Goal: Task Accomplishment & Management: Complete application form

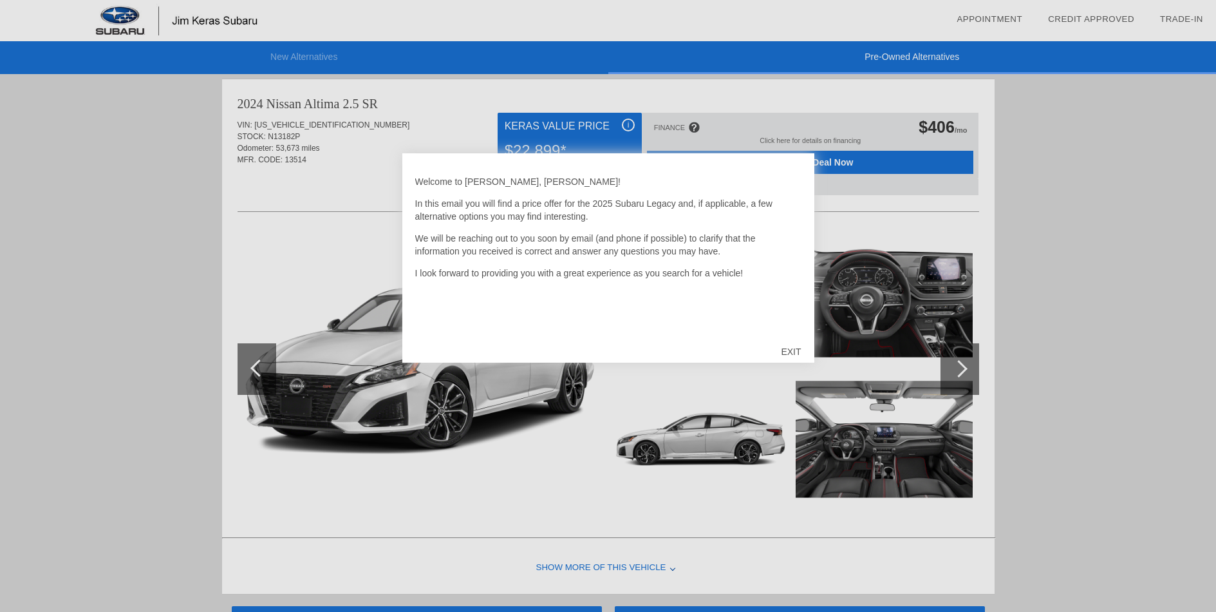
click at [791, 347] on div "EXIT" at bounding box center [791, 351] width 46 height 39
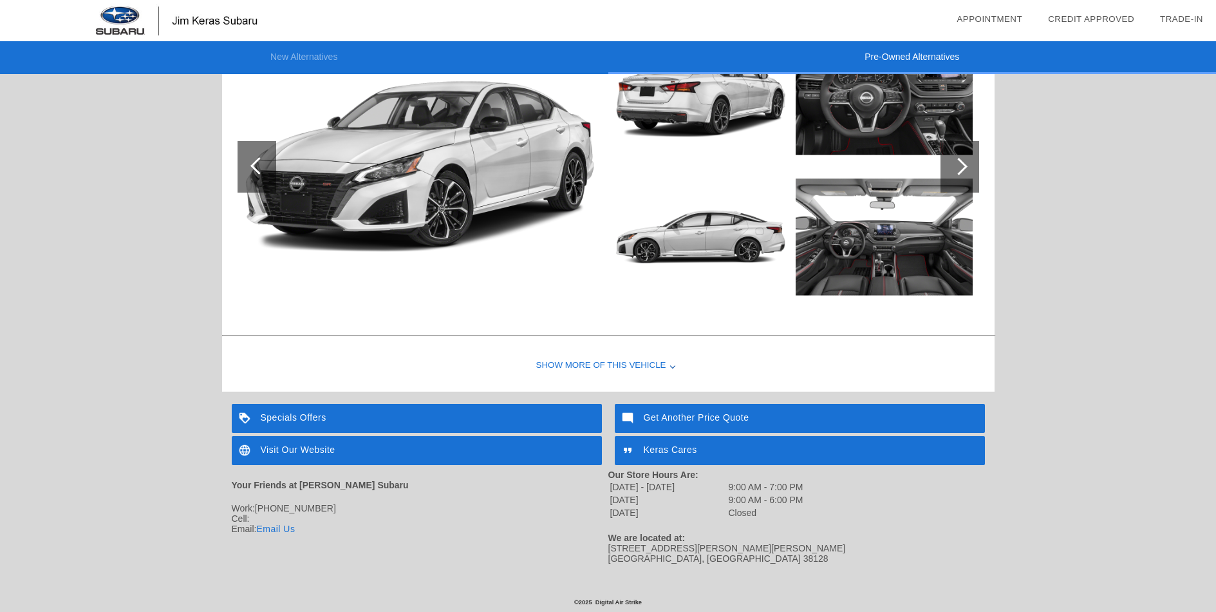
scroll to position [2055, 0]
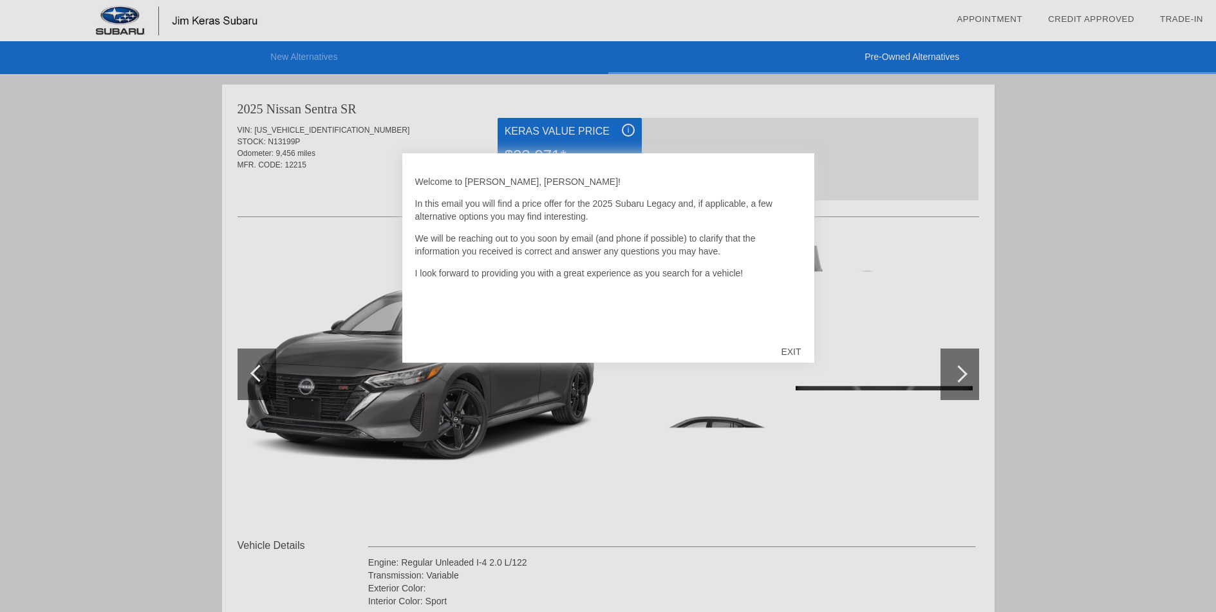
scroll to position [1320, 0]
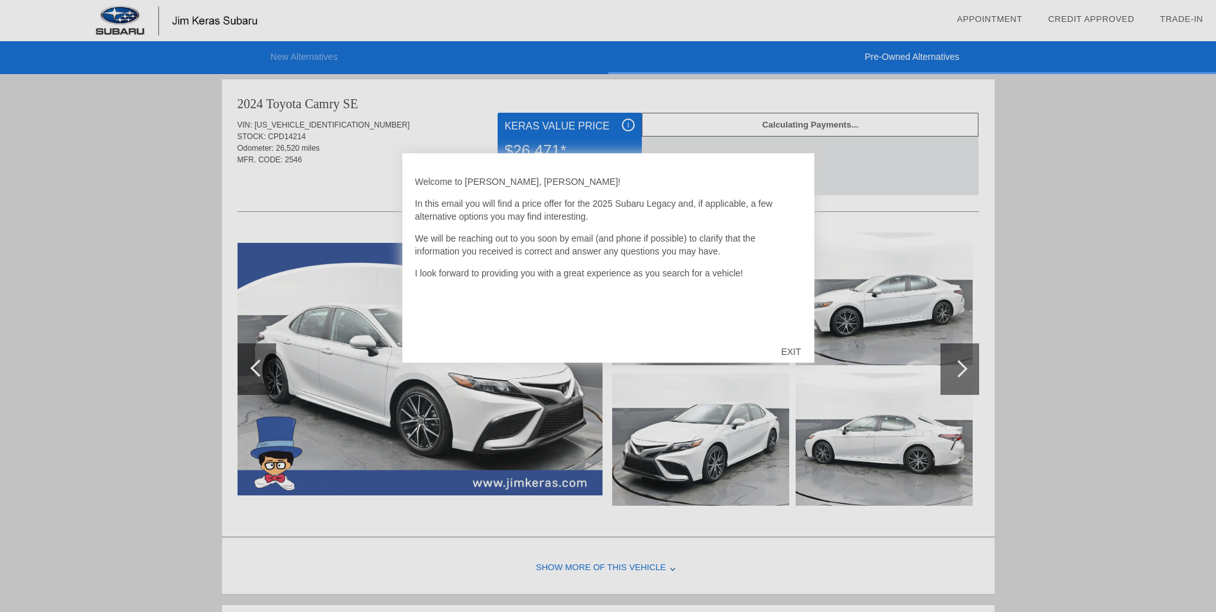
click at [786, 351] on div "EXIT" at bounding box center [791, 351] width 46 height 39
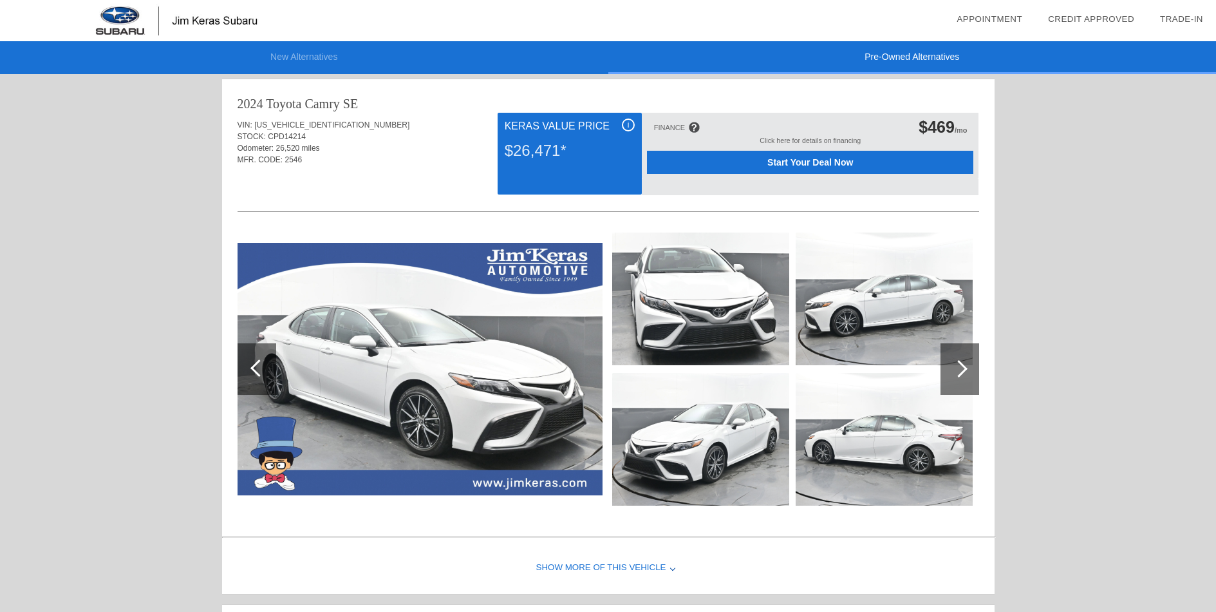
scroll to position [0, 0]
click at [968, 369] on div at bounding box center [960, 369] width 39 height 52
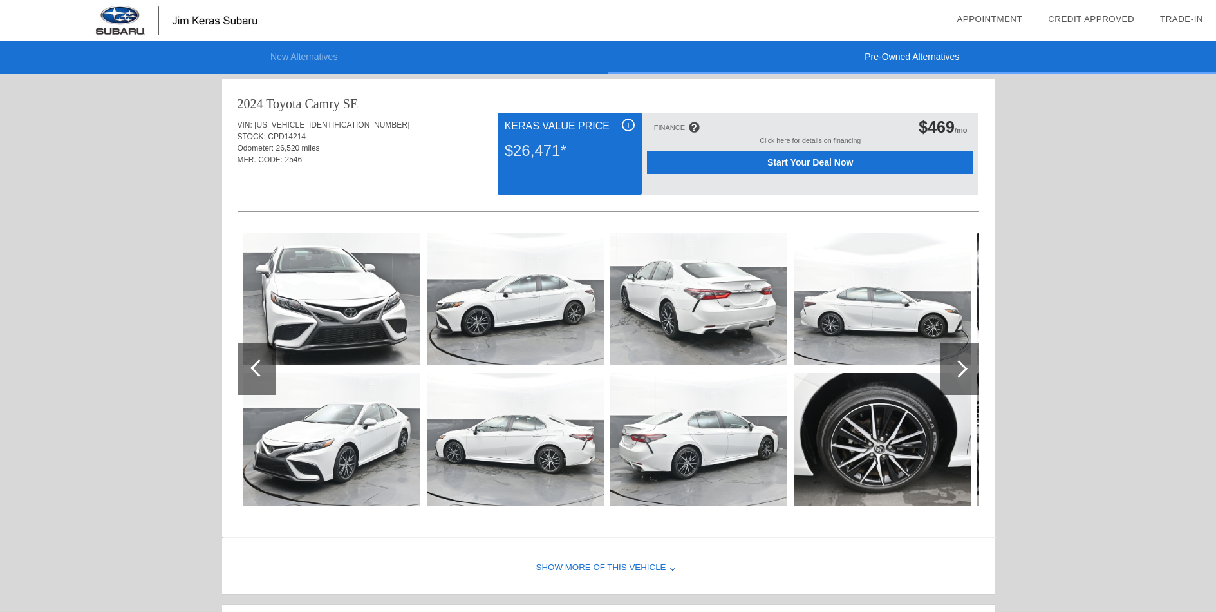
click at [347, 308] on img at bounding box center [331, 298] width 177 height 133
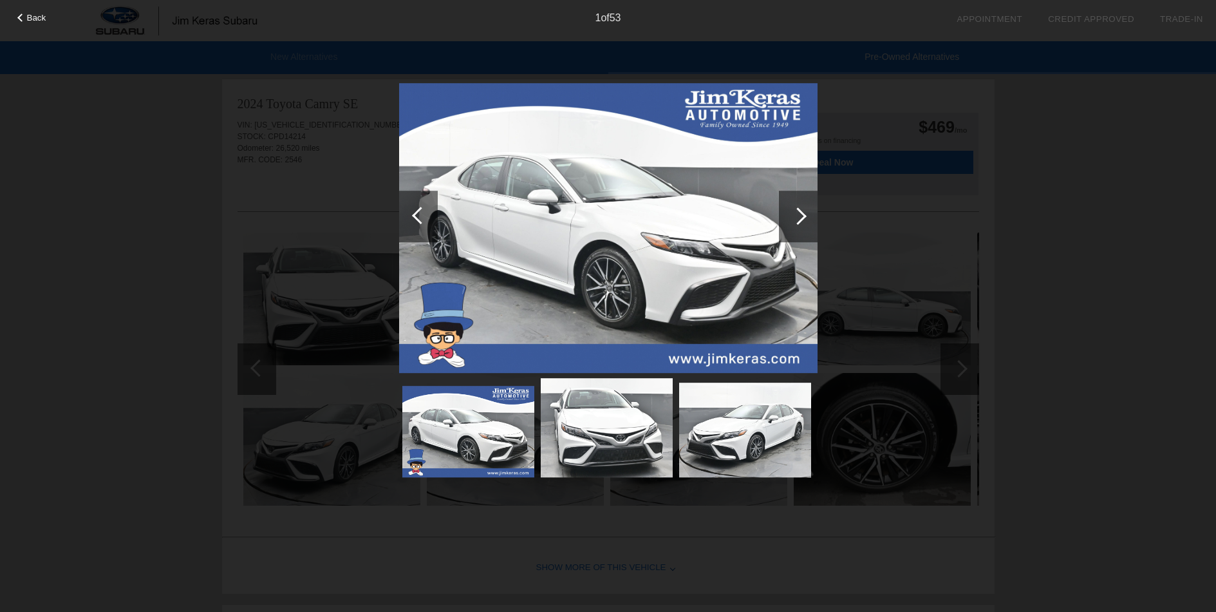
click at [802, 221] on div at bounding box center [798, 217] width 39 height 52
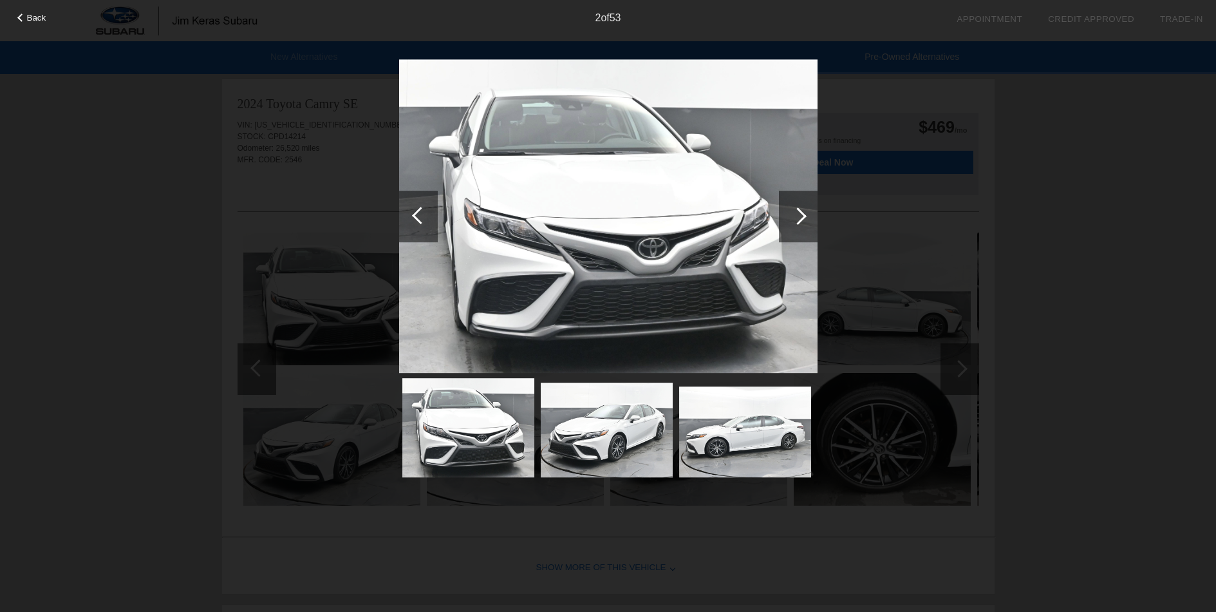
click at [802, 221] on div at bounding box center [798, 217] width 39 height 52
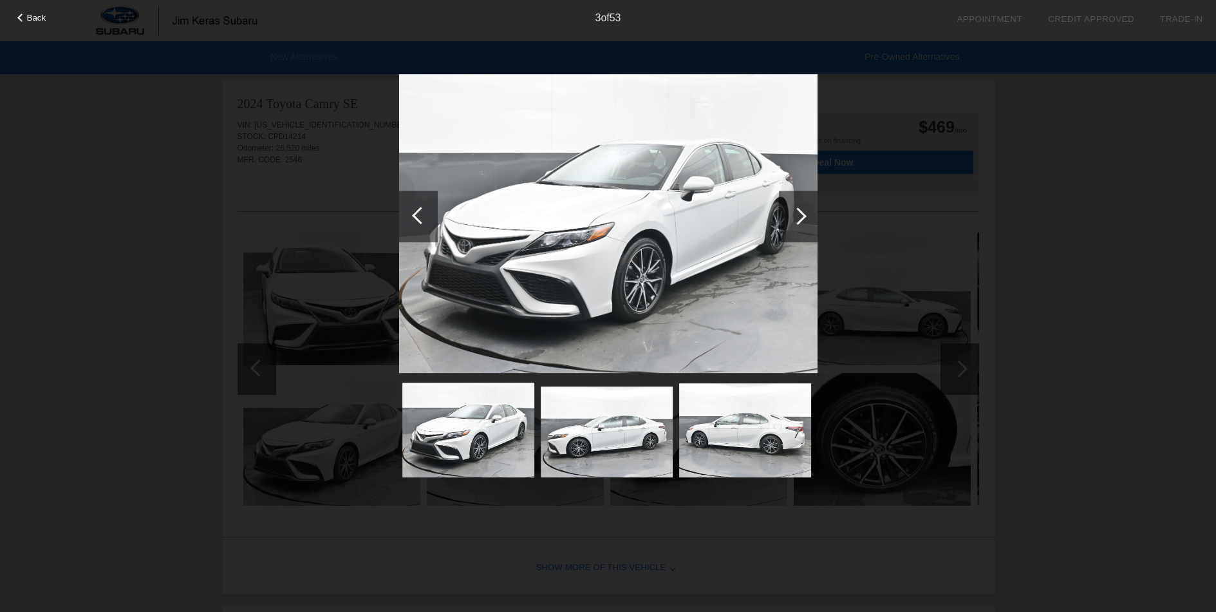
click at [802, 221] on div at bounding box center [798, 217] width 39 height 52
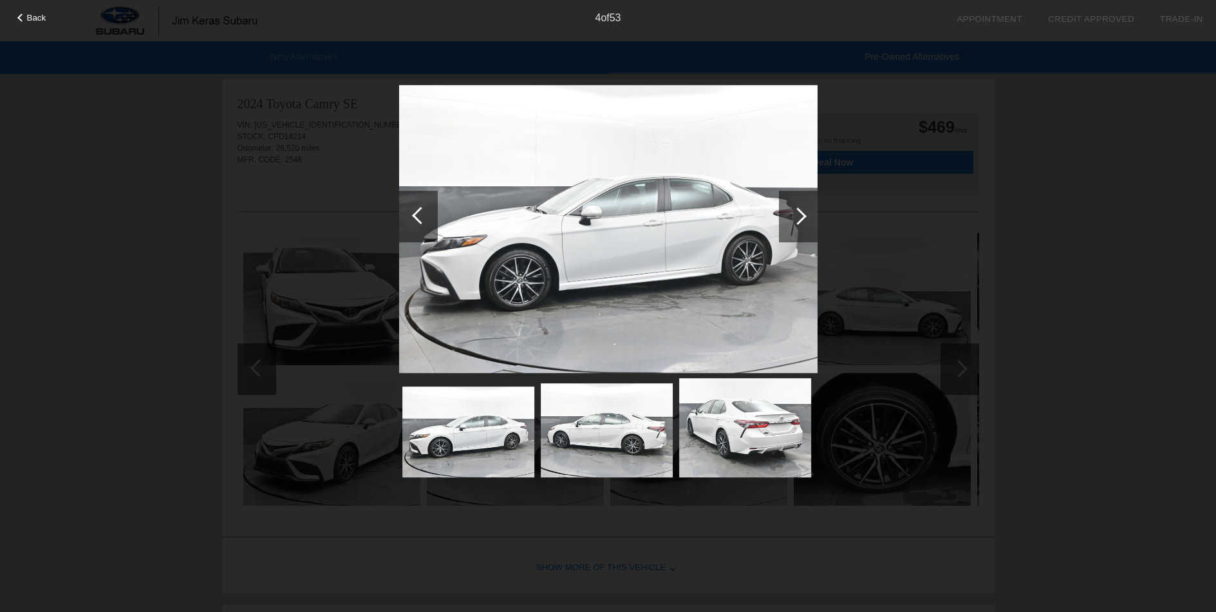
click at [802, 221] on div at bounding box center [798, 217] width 39 height 52
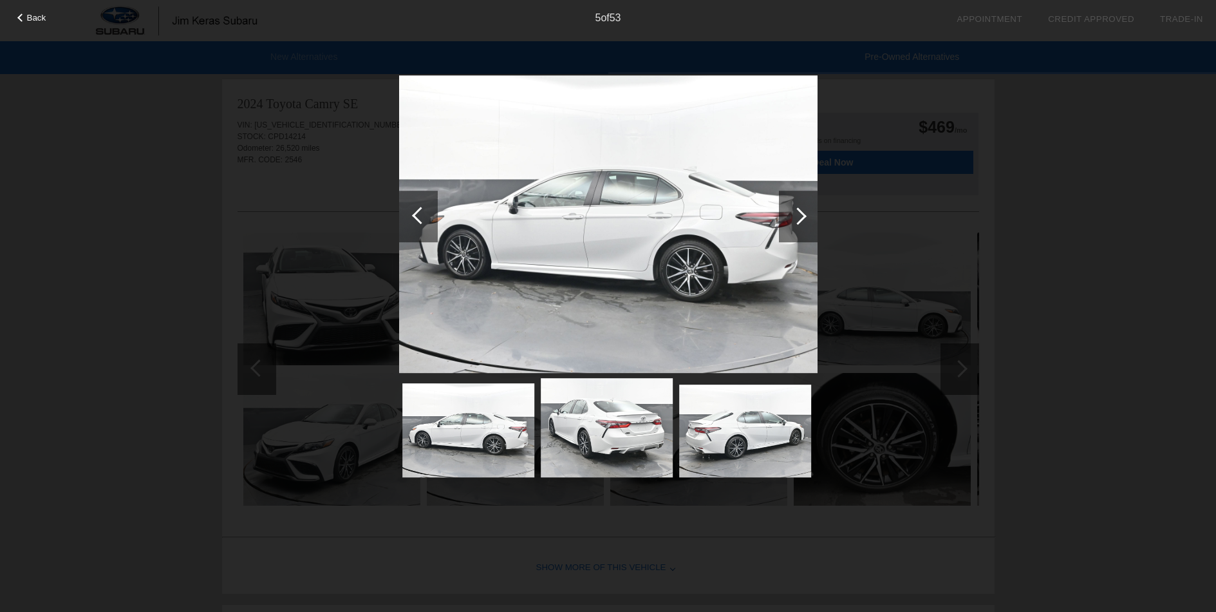
click at [802, 221] on div at bounding box center [798, 217] width 39 height 52
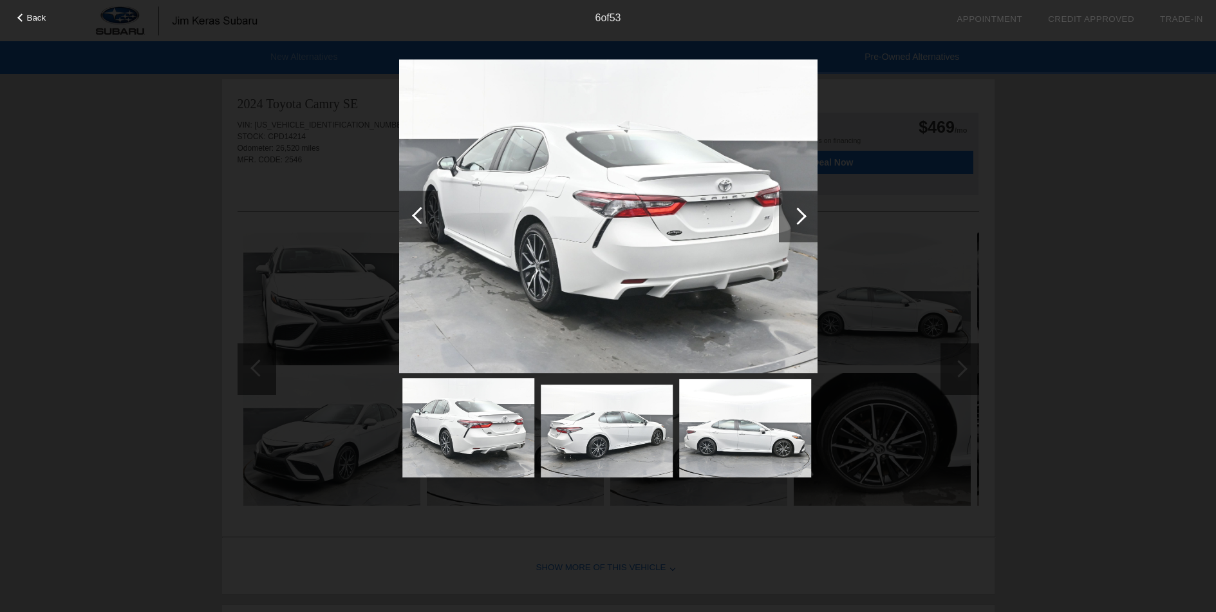
click at [802, 221] on div at bounding box center [798, 217] width 39 height 52
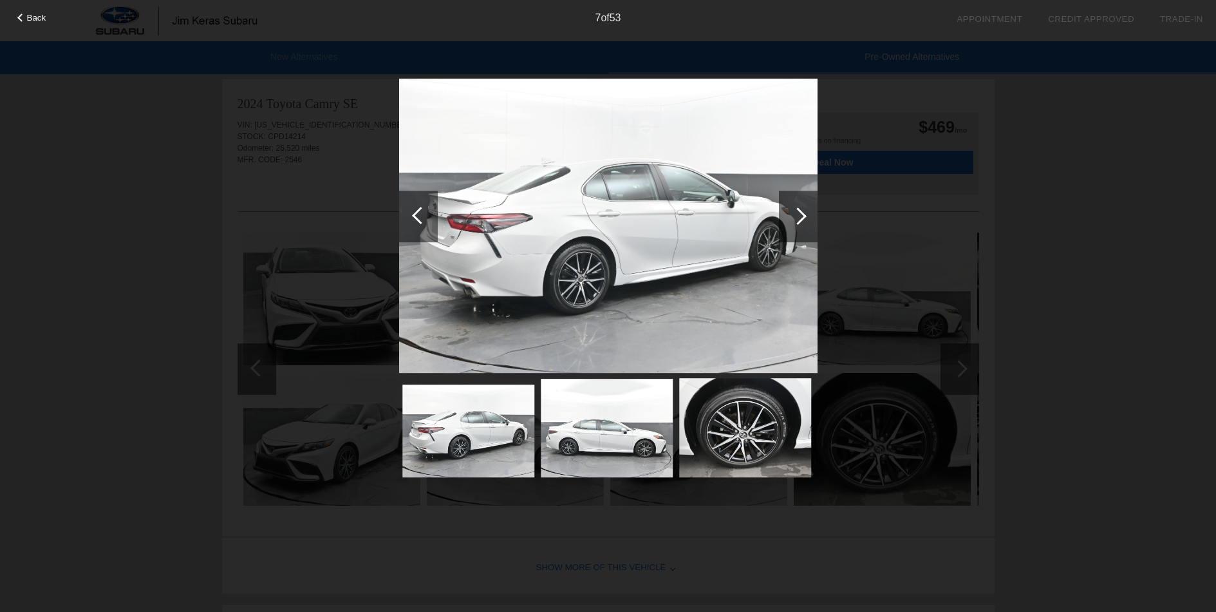
click at [802, 221] on div at bounding box center [798, 217] width 39 height 52
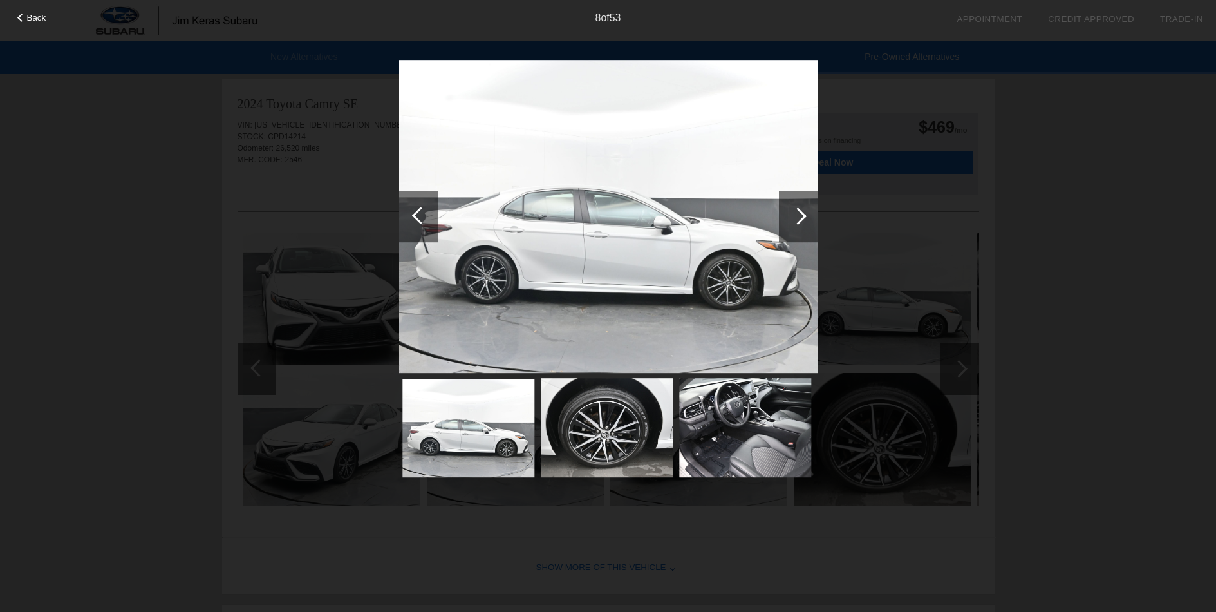
click at [802, 221] on div at bounding box center [798, 217] width 39 height 52
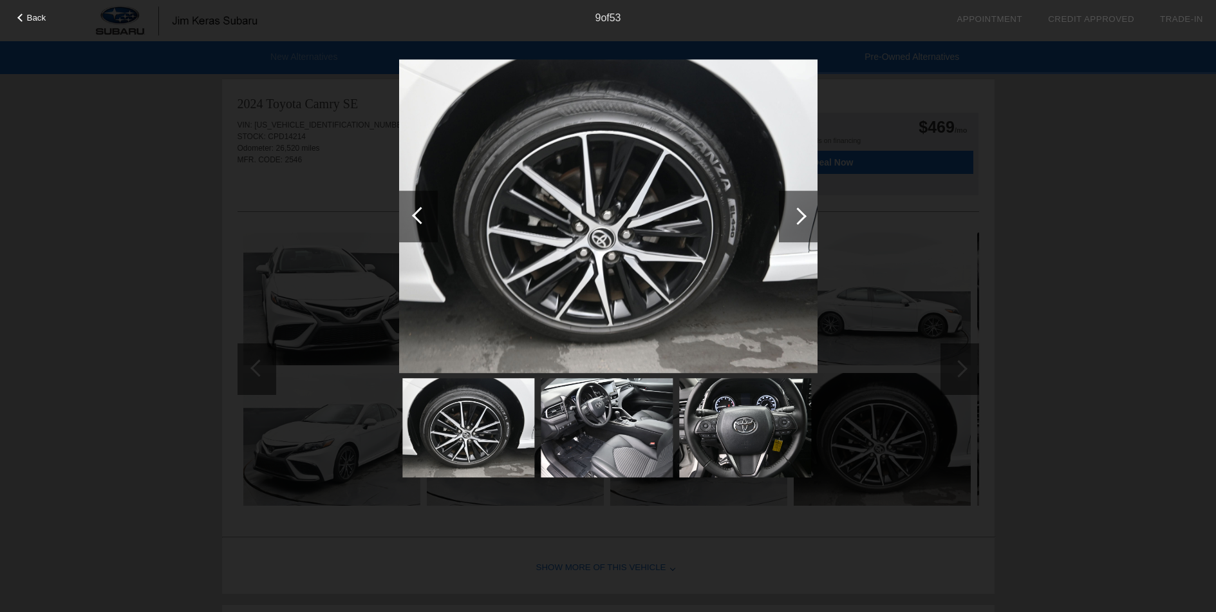
click at [802, 221] on div at bounding box center [798, 217] width 39 height 52
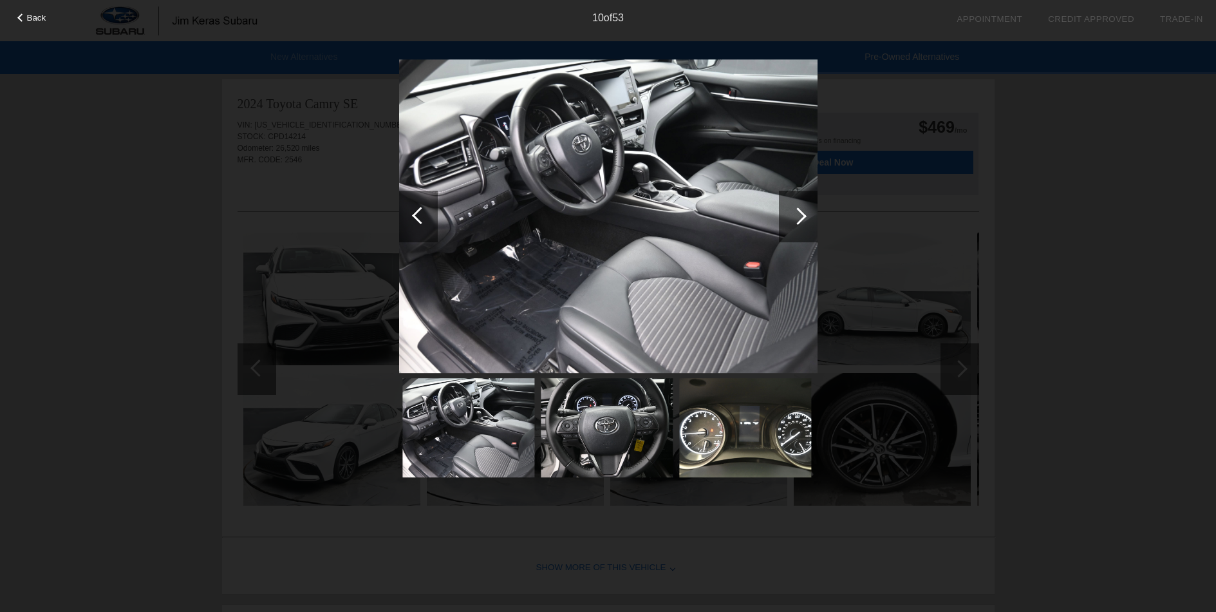
click at [802, 221] on div at bounding box center [798, 217] width 39 height 52
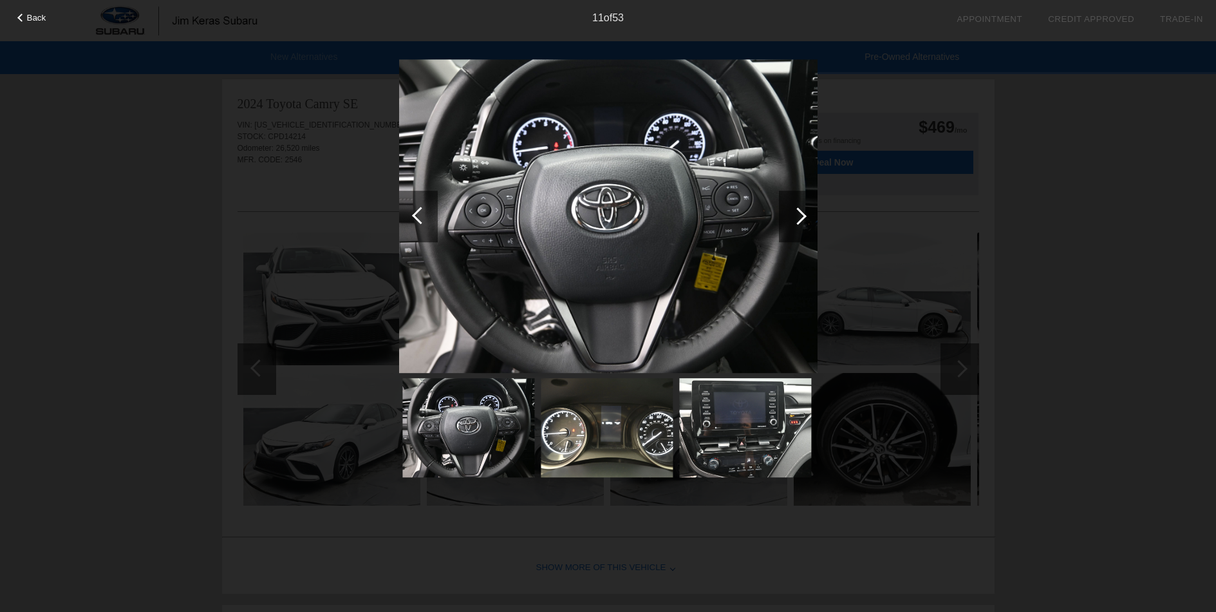
click at [802, 221] on div at bounding box center [798, 217] width 39 height 52
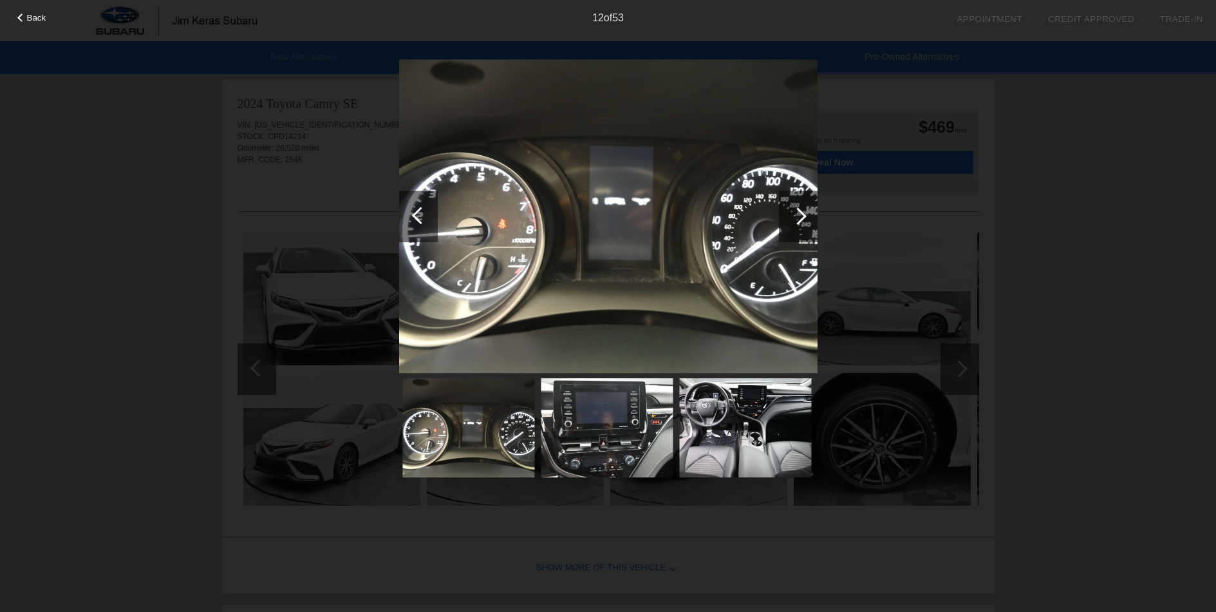
click at [802, 221] on div at bounding box center [798, 217] width 39 height 52
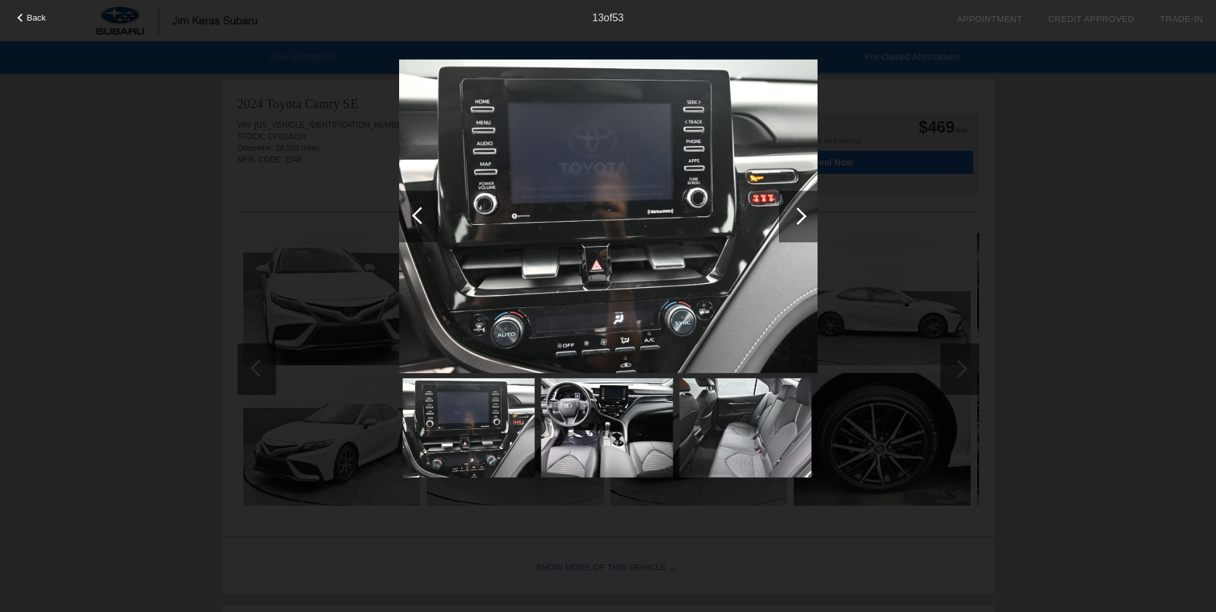
click at [802, 221] on div at bounding box center [798, 217] width 39 height 52
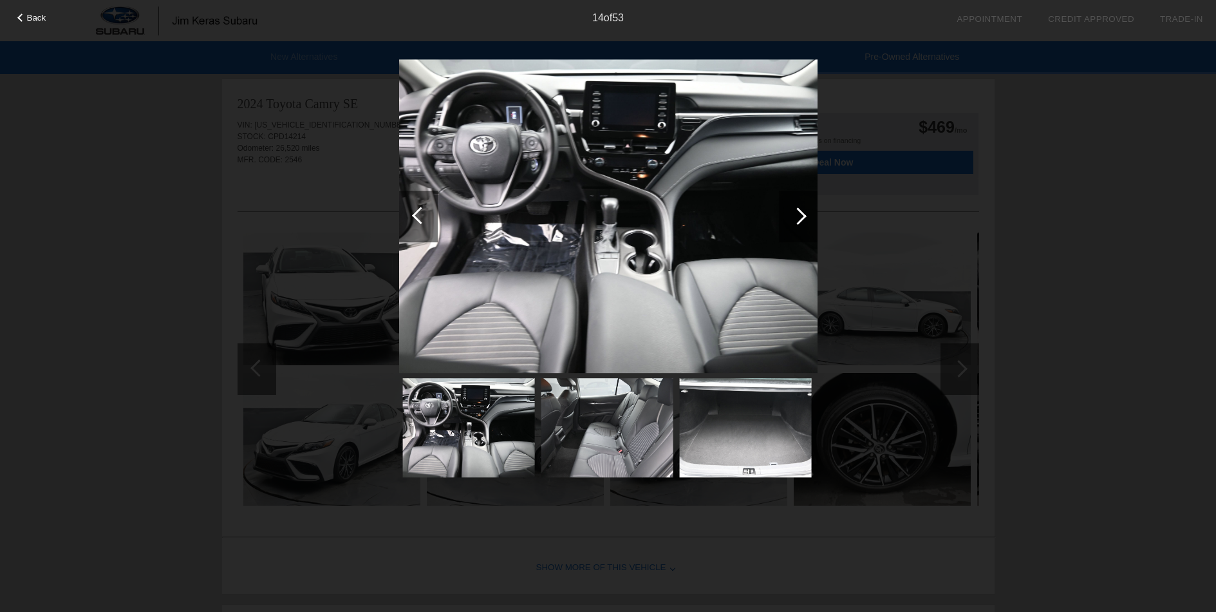
click at [802, 221] on div at bounding box center [798, 217] width 39 height 52
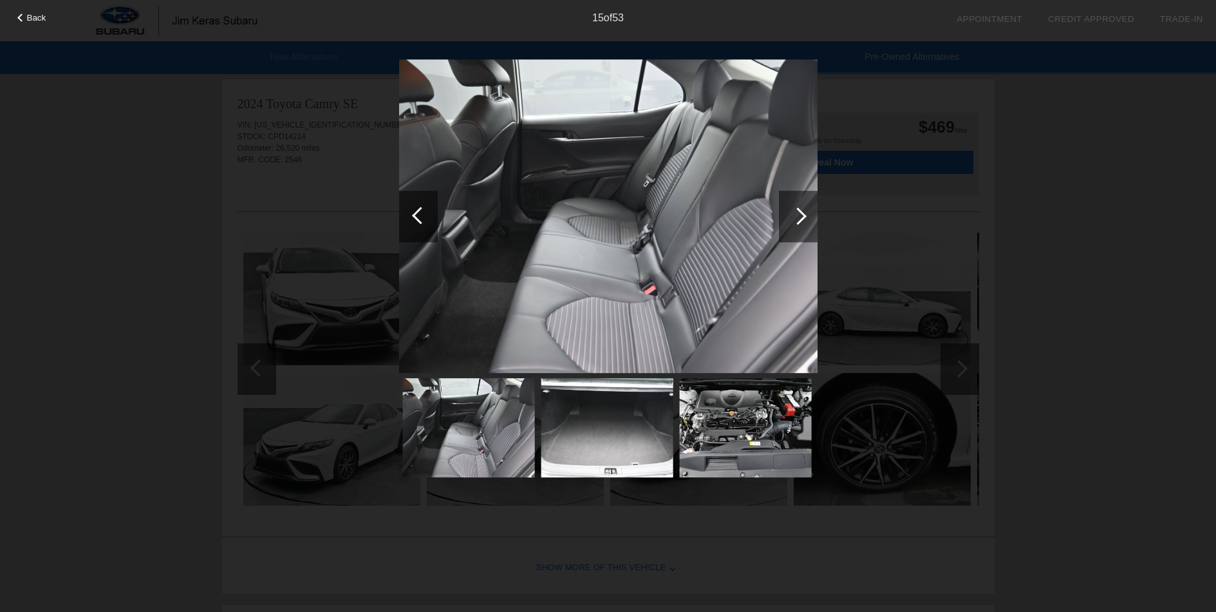
click at [802, 221] on div at bounding box center [798, 217] width 39 height 52
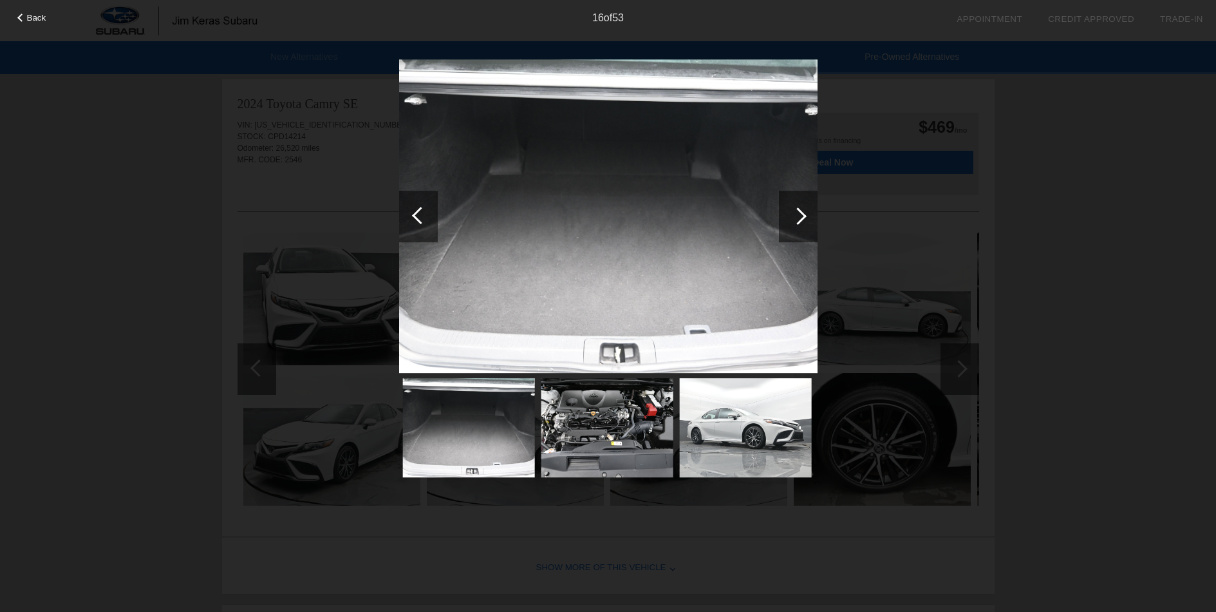
click at [802, 221] on div at bounding box center [798, 217] width 39 height 52
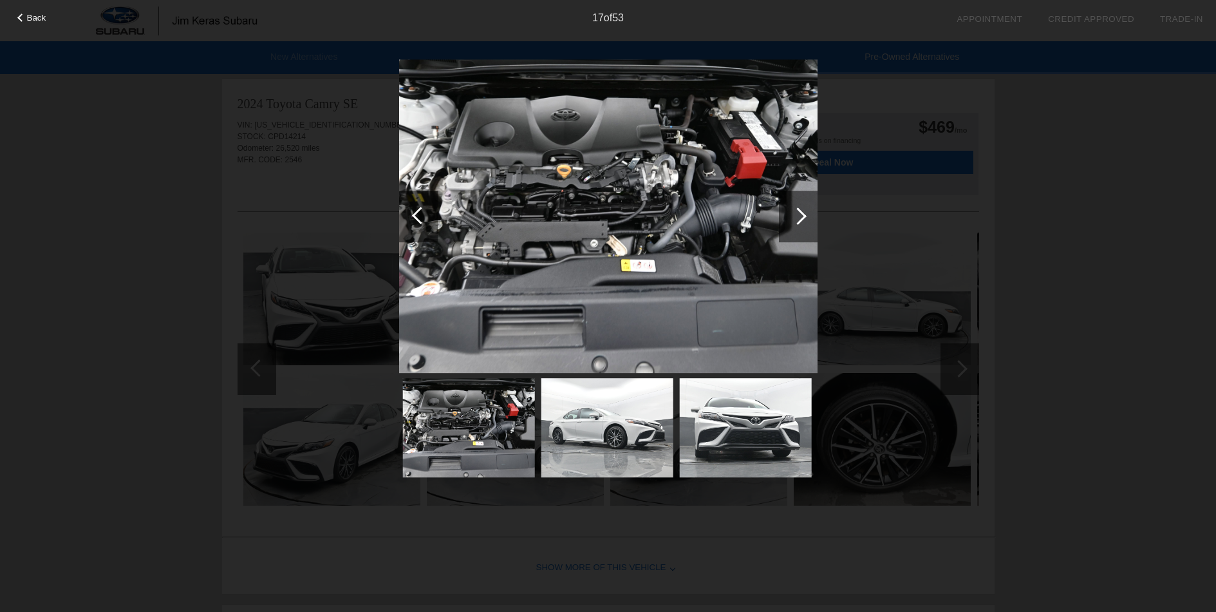
click at [802, 221] on div at bounding box center [798, 217] width 39 height 52
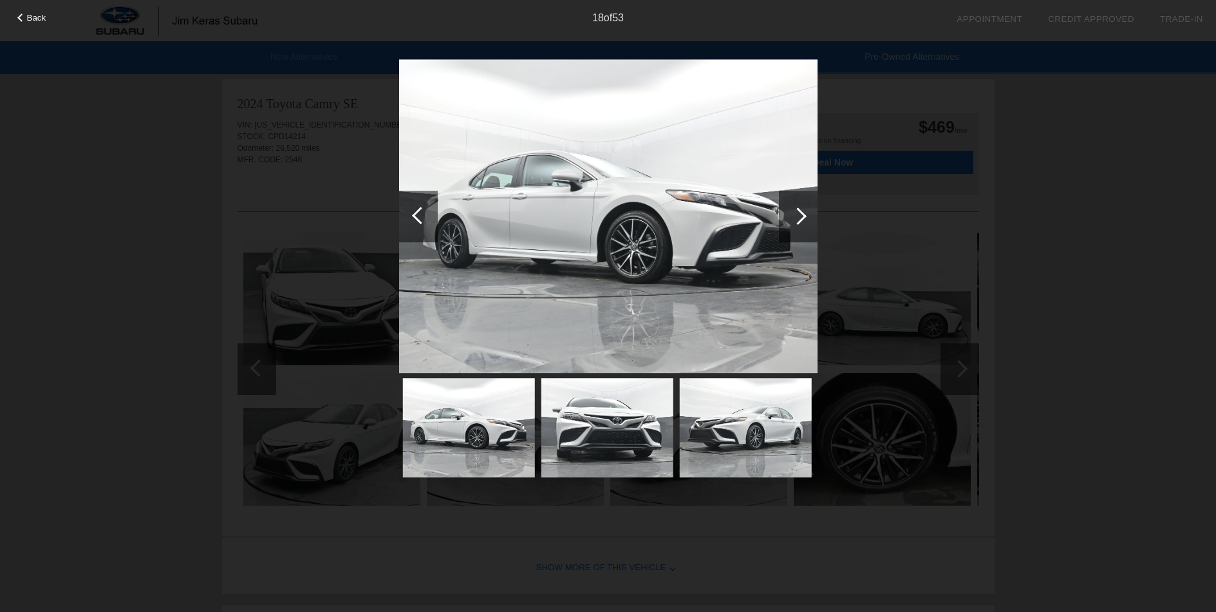
click at [802, 221] on div at bounding box center [798, 217] width 39 height 52
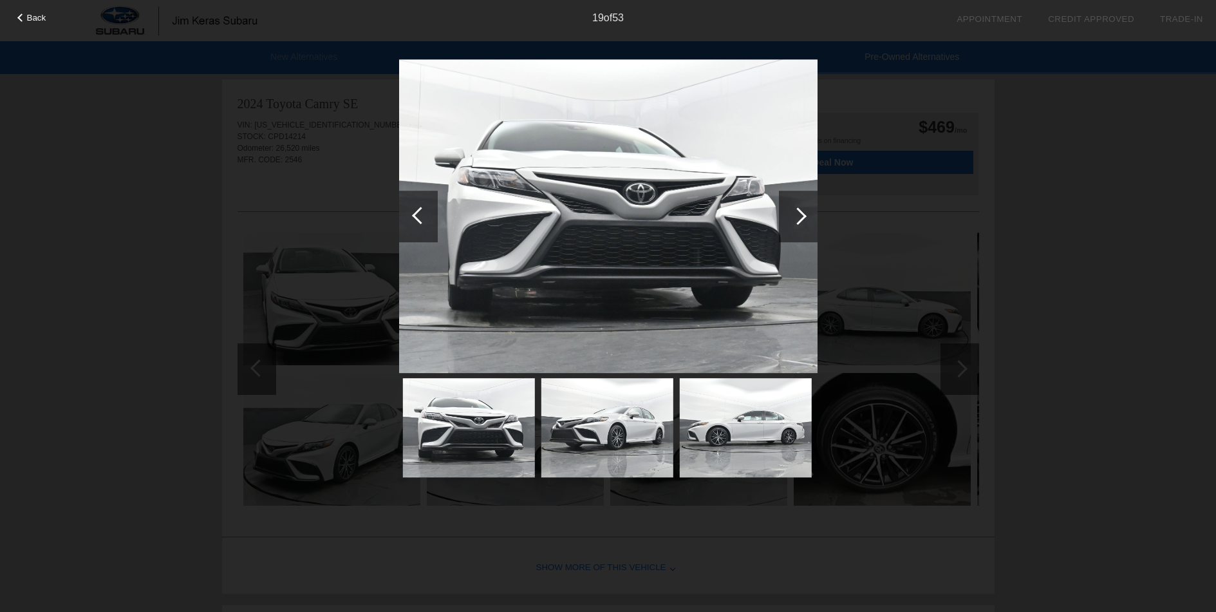
click at [802, 221] on div at bounding box center [798, 217] width 39 height 52
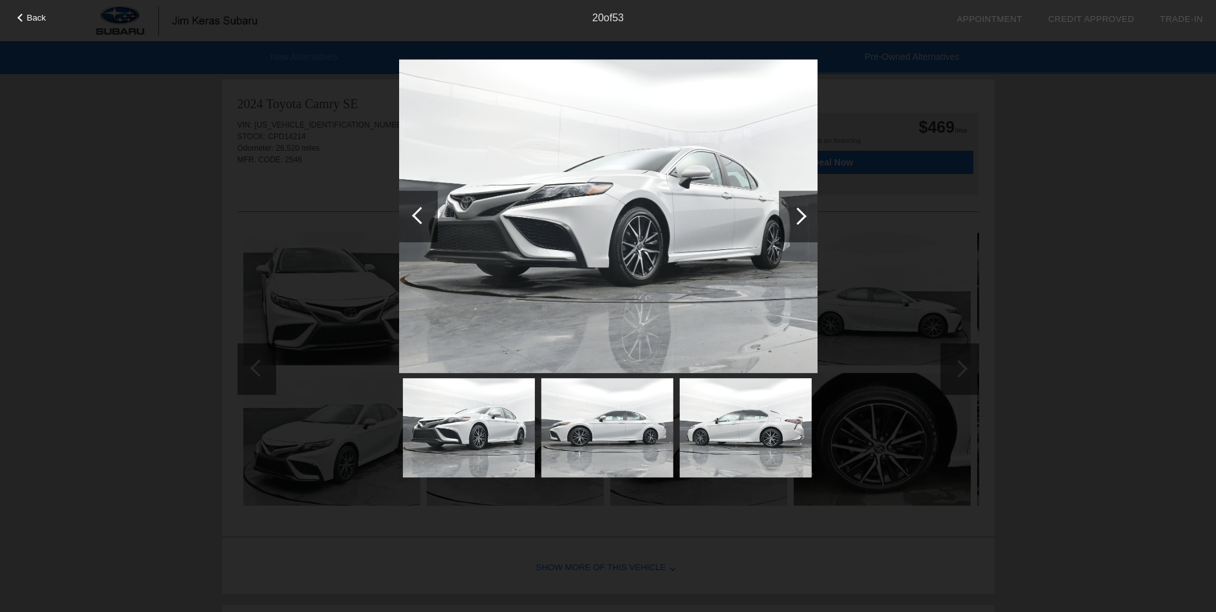
click at [802, 221] on div at bounding box center [798, 217] width 39 height 52
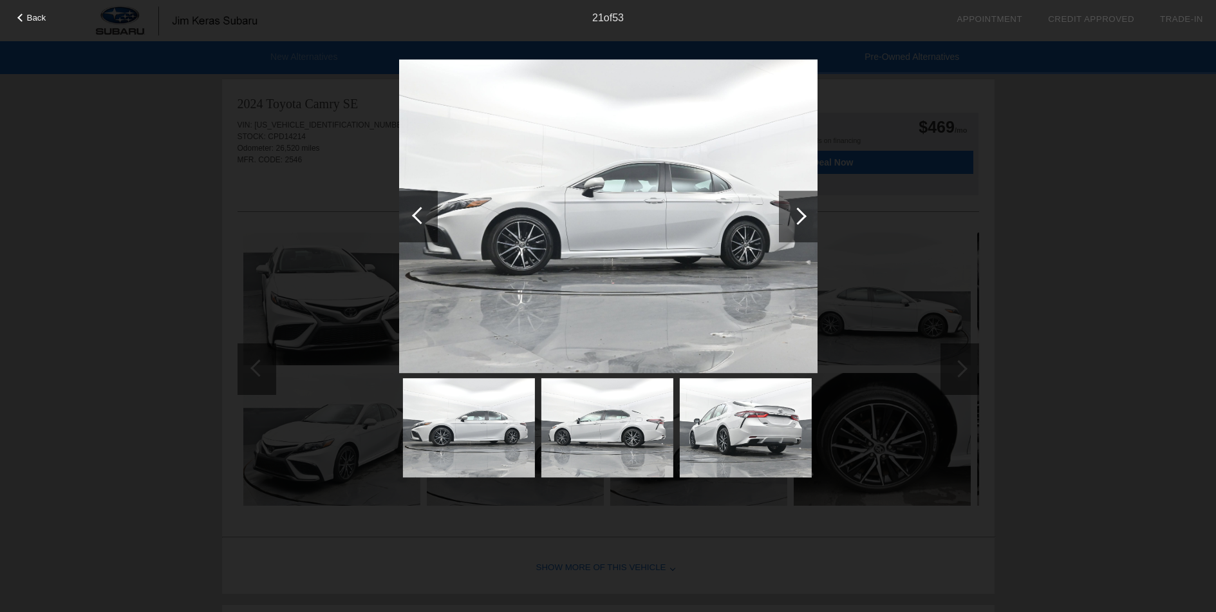
click at [802, 221] on div at bounding box center [798, 217] width 39 height 52
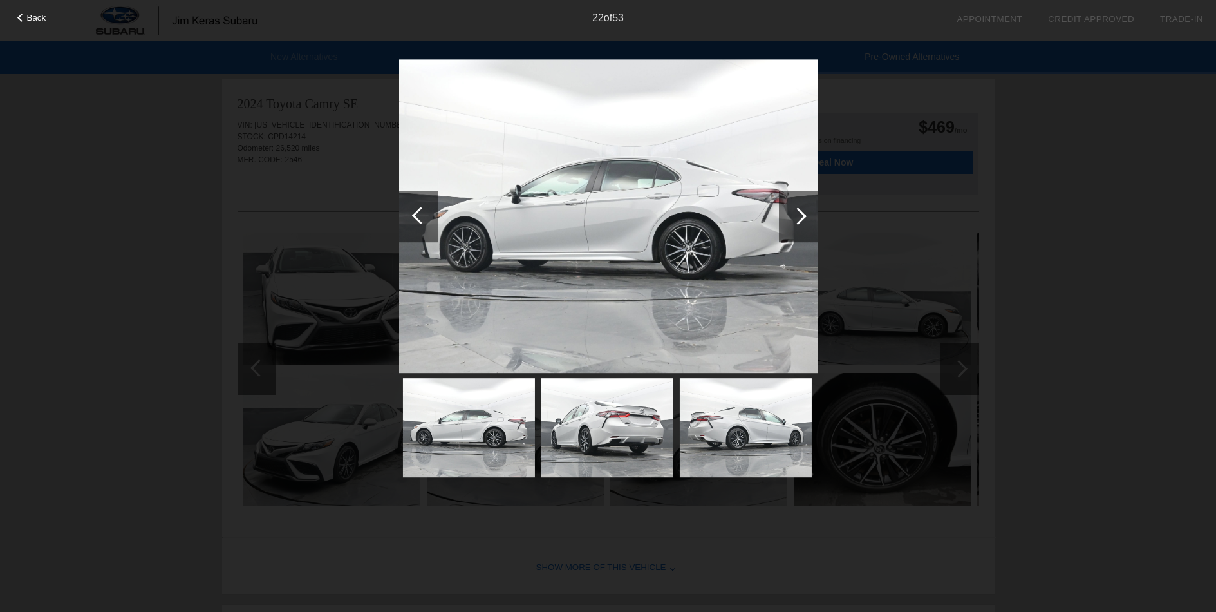
click at [802, 221] on div at bounding box center [798, 217] width 39 height 52
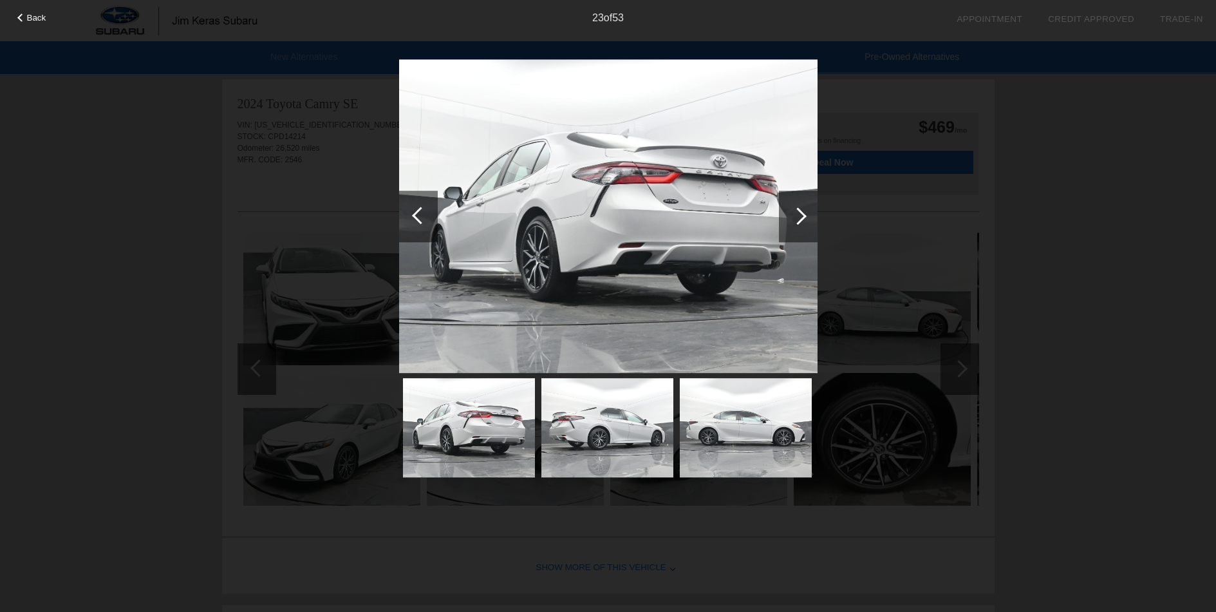
click at [796, 221] on div at bounding box center [797, 215] width 17 height 17
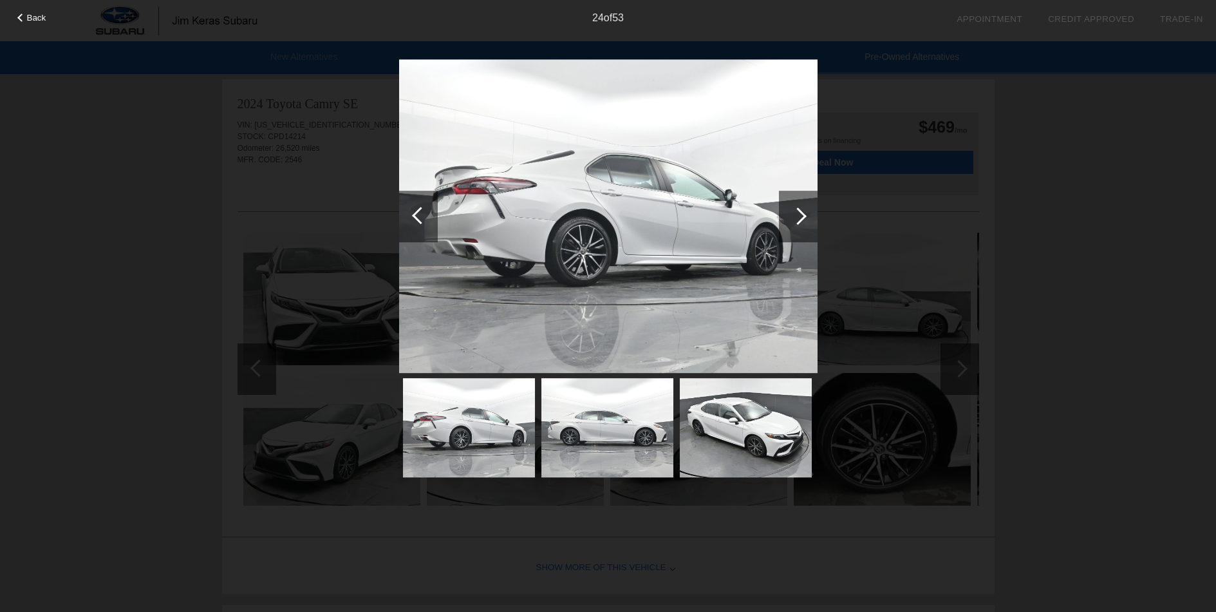
click at [796, 221] on div at bounding box center [797, 215] width 17 height 17
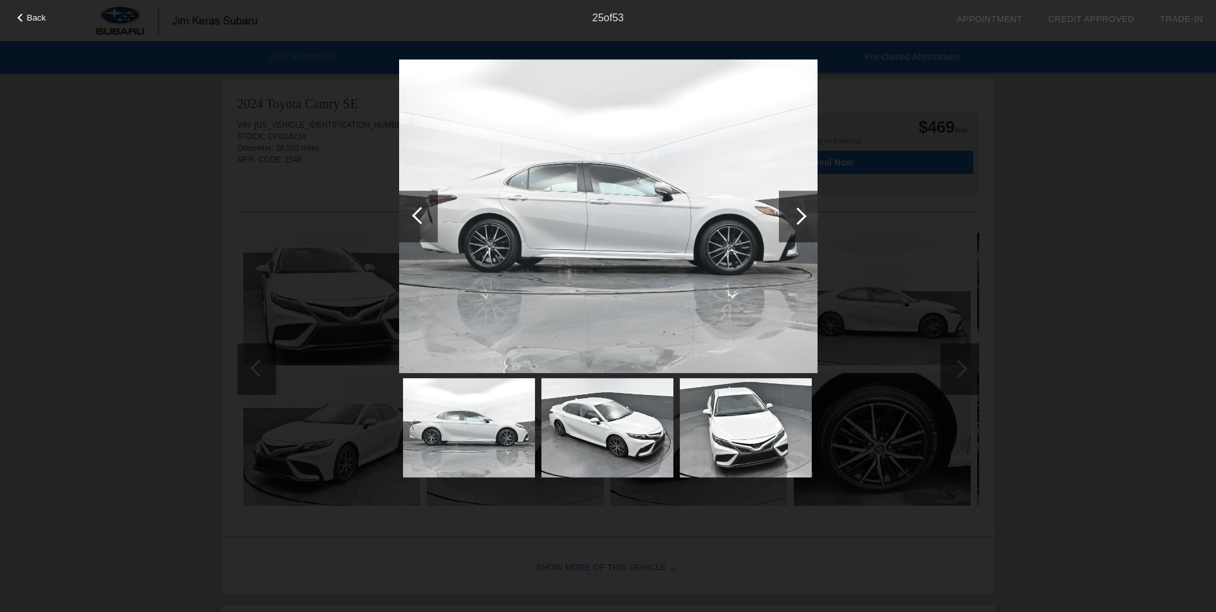
click at [796, 221] on div at bounding box center [797, 215] width 17 height 17
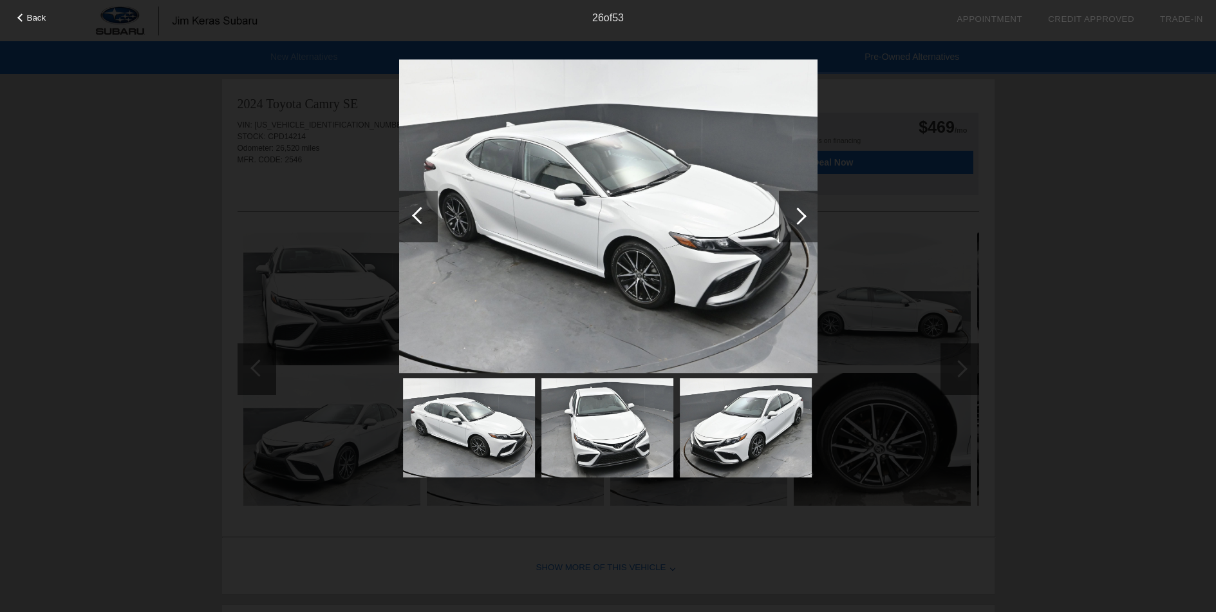
click at [796, 221] on div at bounding box center [797, 215] width 17 height 17
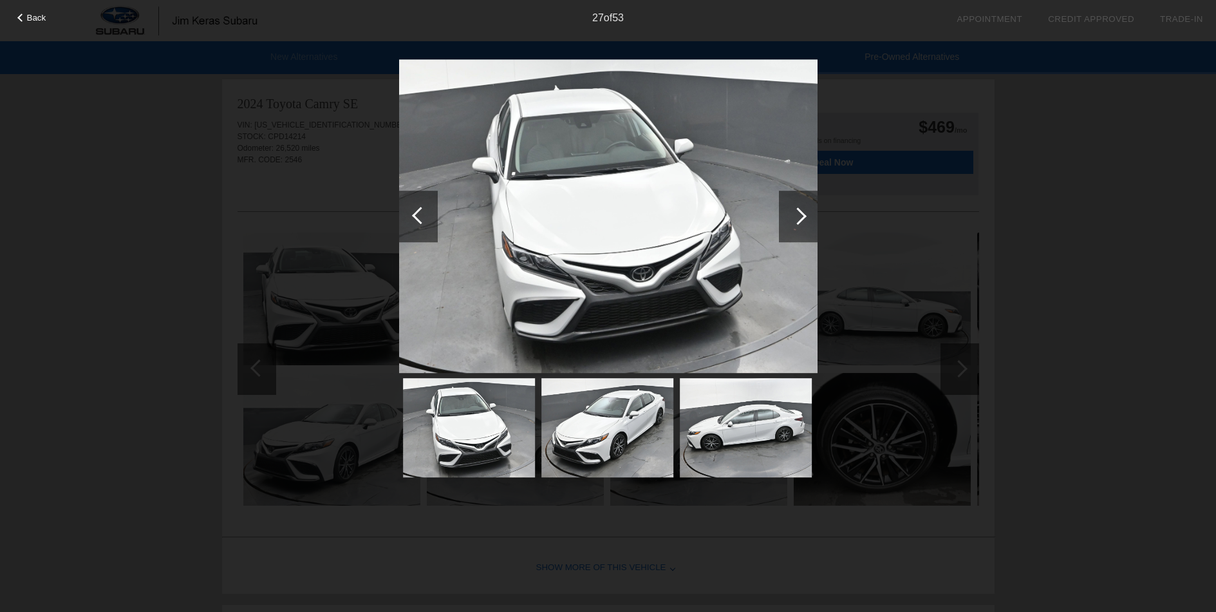
click at [796, 221] on div at bounding box center [797, 215] width 17 height 17
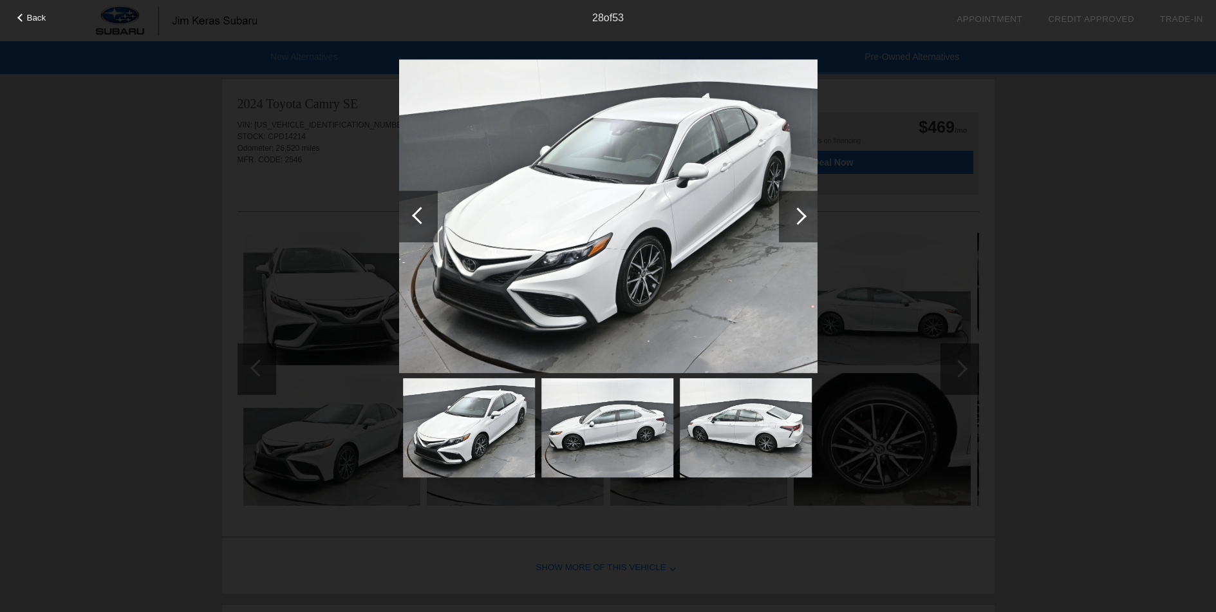
click at [796, 221] on div at bounding box center [797, 215] width 17 height 17
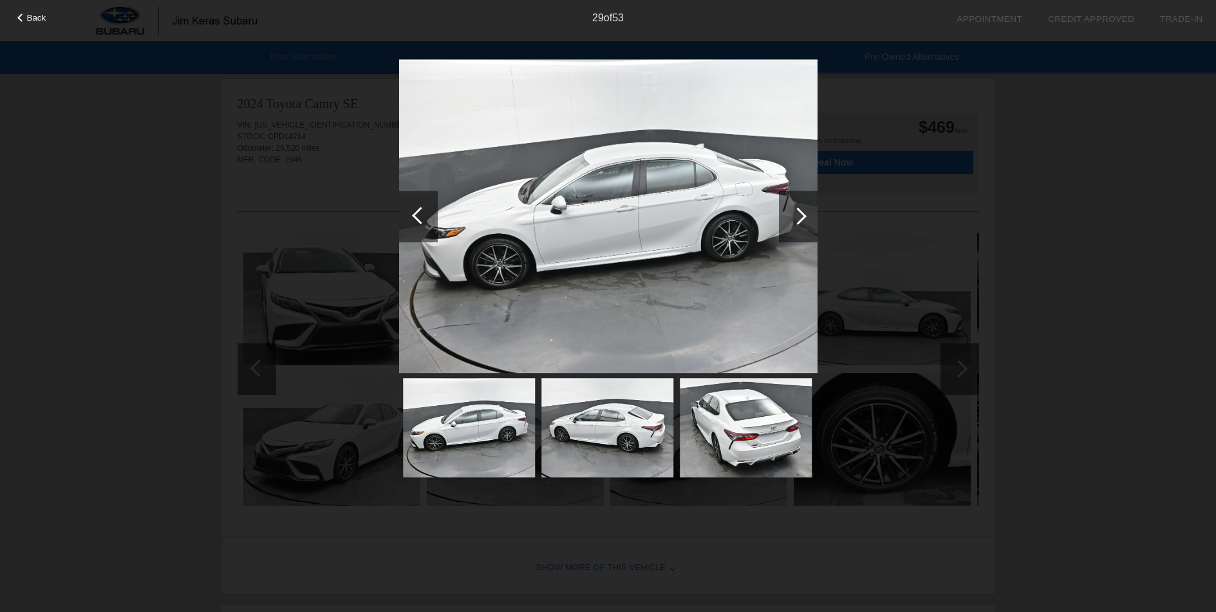
click at [796, 221] on div at bounding box center [797, 215] width 17 height 17
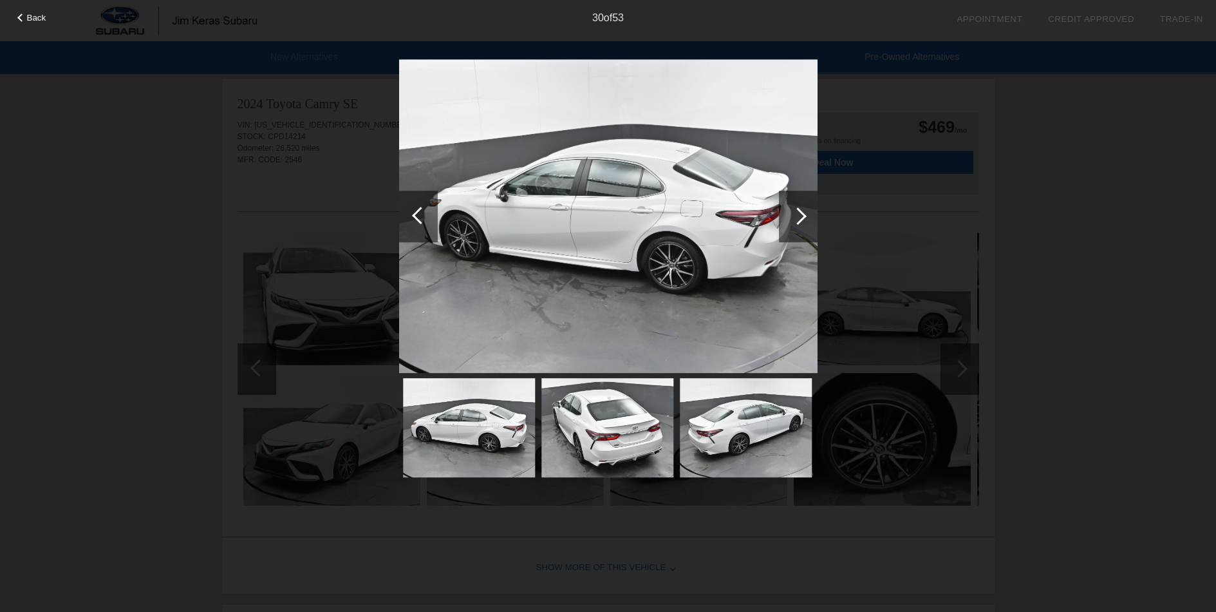
click at [796, 221] on div at bounding box center [797, 215] width 17 height 17
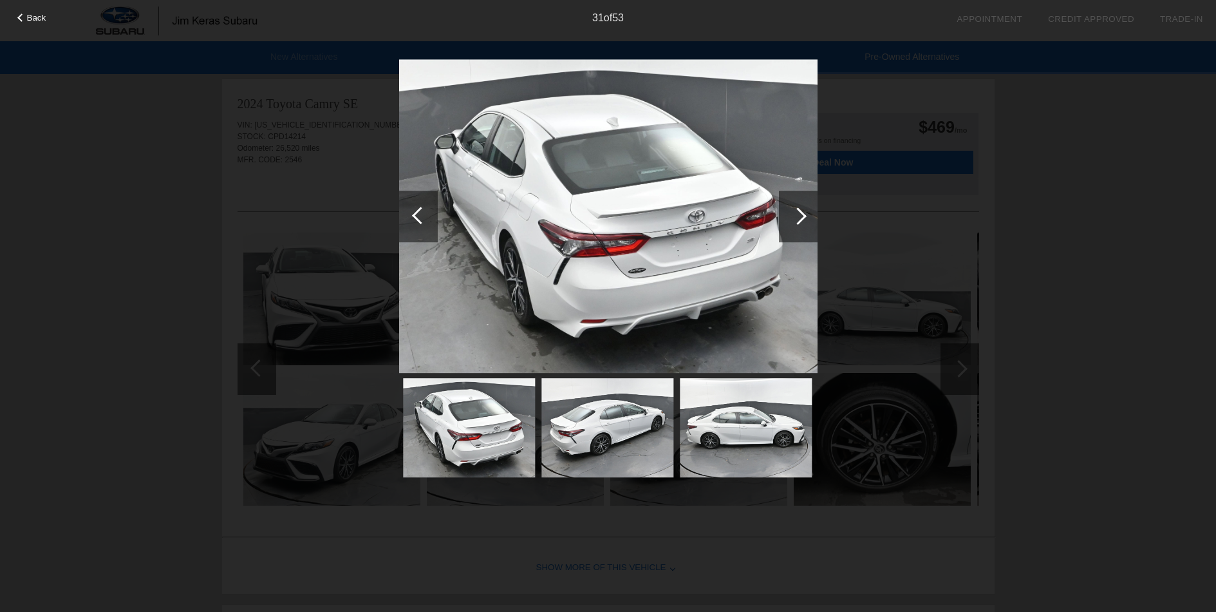
click at [796, 221] on div at bounding box center [797, 215] width 17 height 17
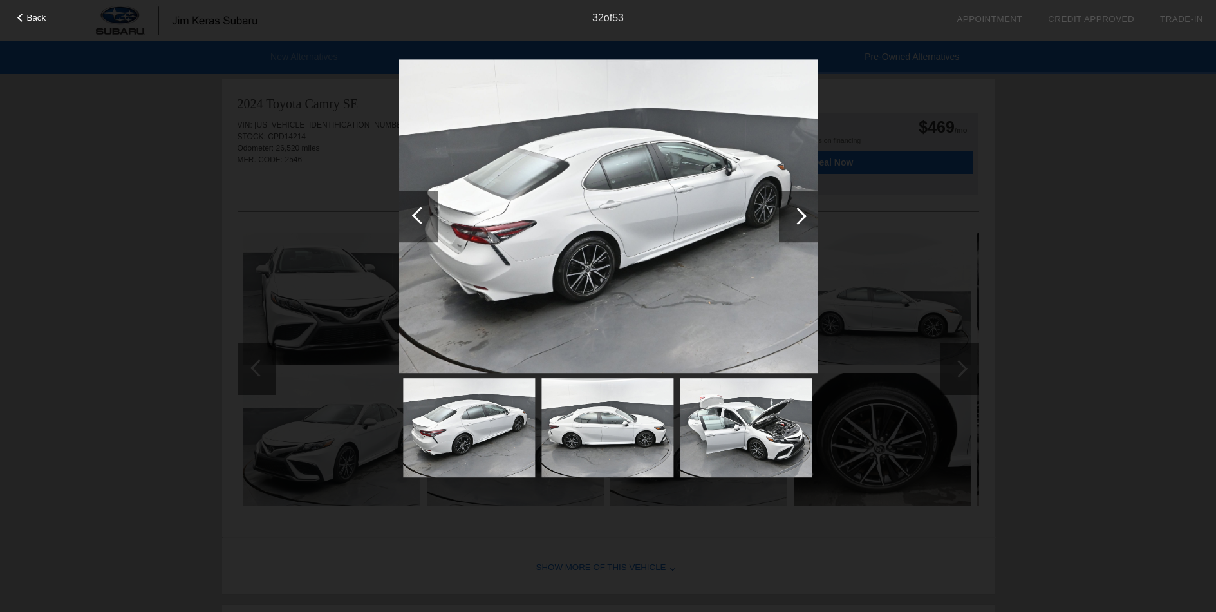
click at [796, 221] on div at bounding box center [797, 215] width 17 height 17
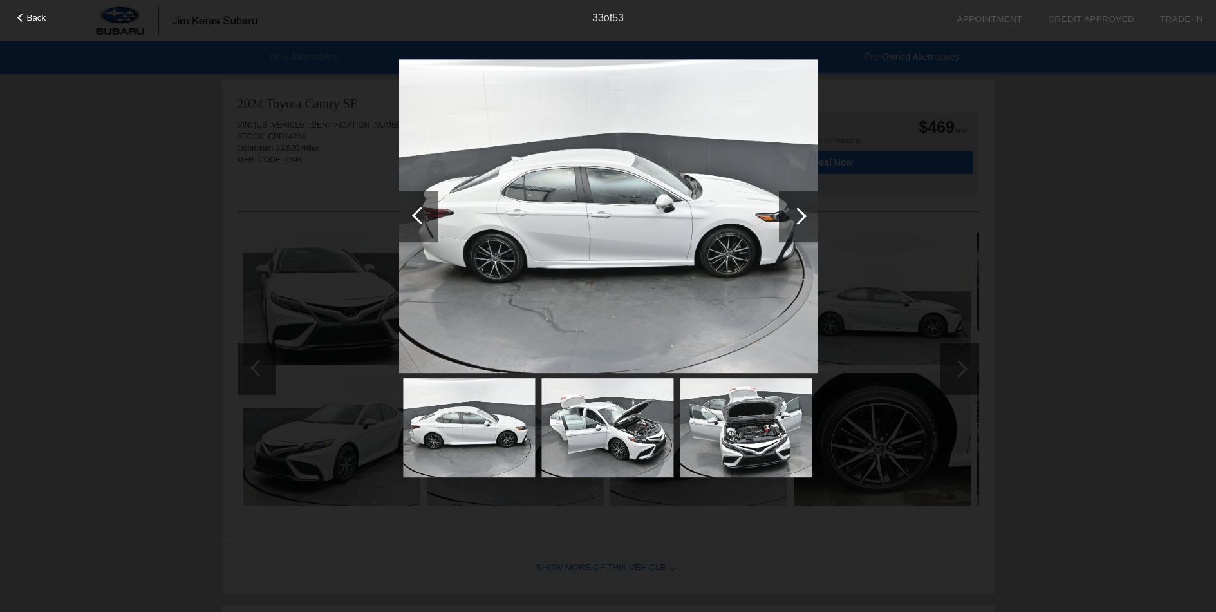
click at [796, 221] on div at bounding box center [797, 215] width 17 height 17
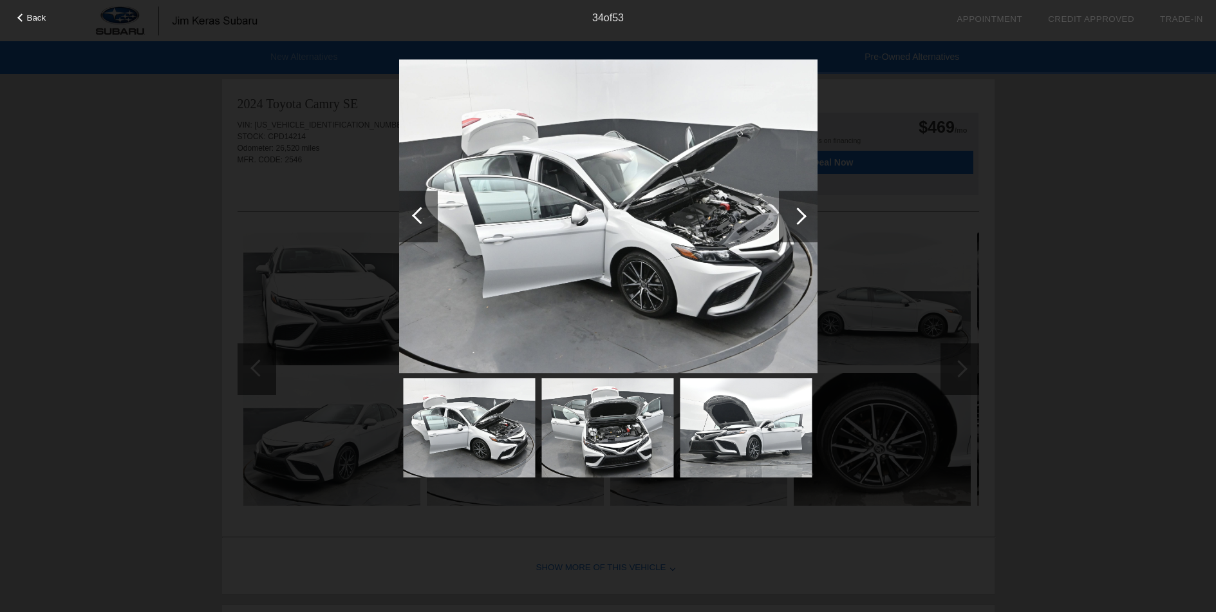
click at [799, 217] on div at bounding box center [797, 215] width 17 height 17
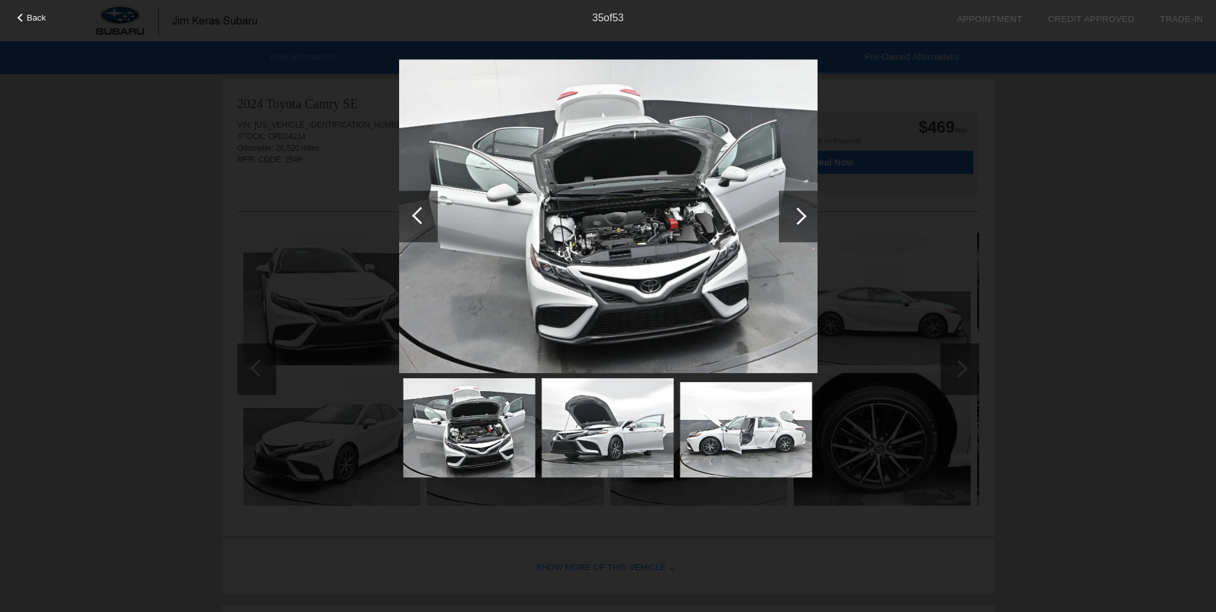
click at [799, 217] on div at bounding box center [797, 215] width 17 height 17
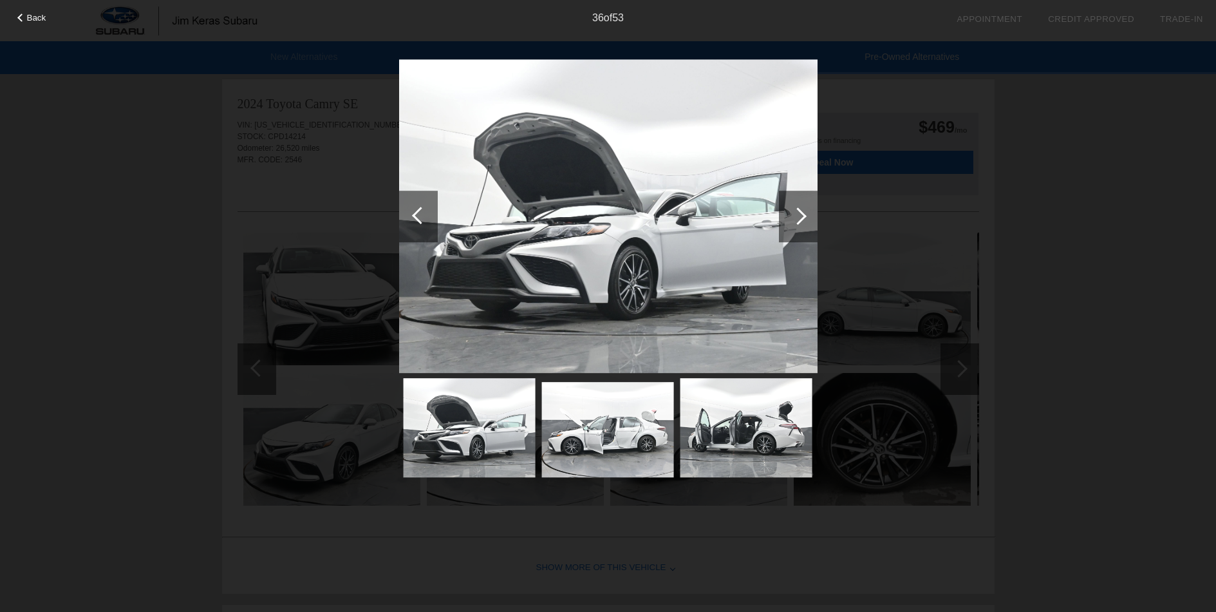
click at [799, 217] on div at bounding box center [797, 215] width 17 height 17
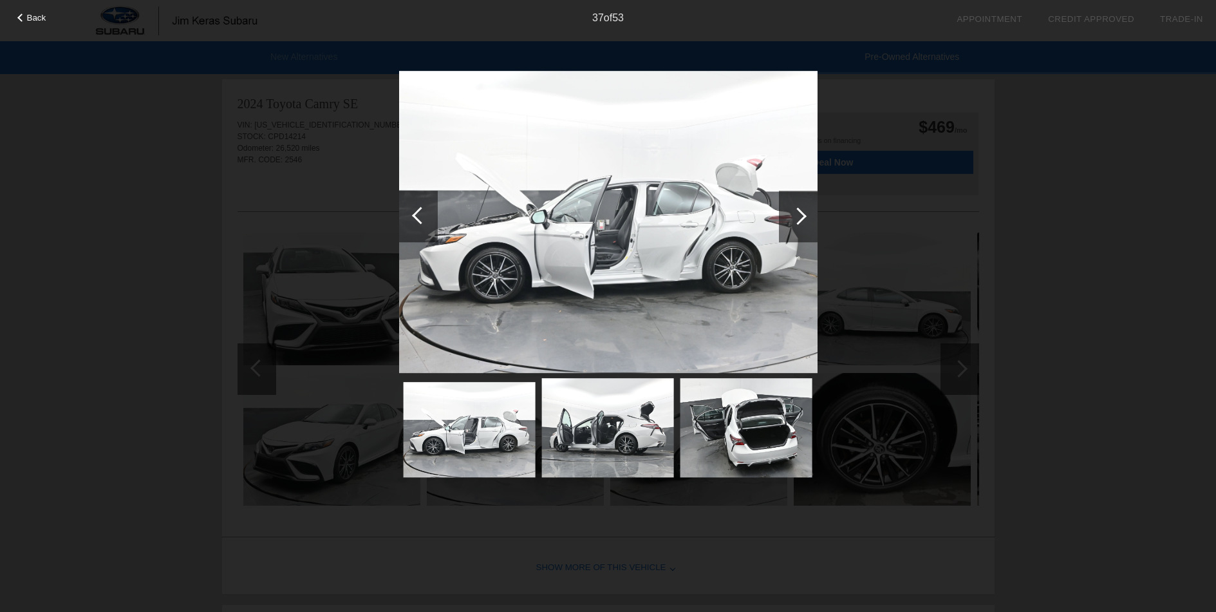
click at [799, 217] on div at bounding box center [797, 215] width 17 height 17
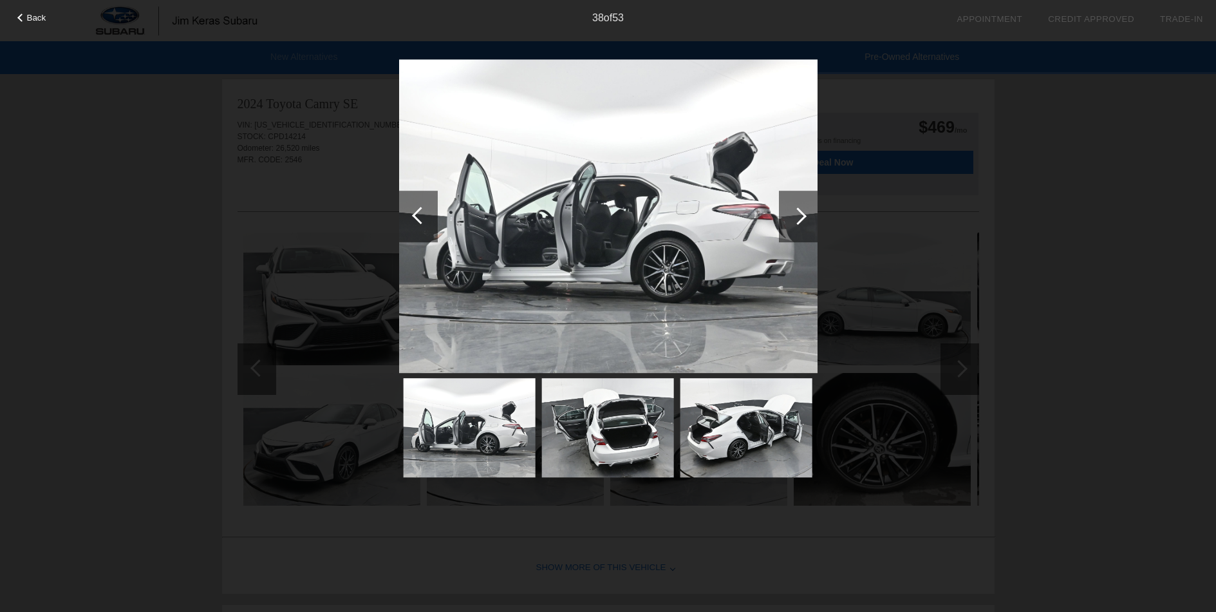
click at [799, 217] on div at bounding box center [797, 215] width 17 height 17
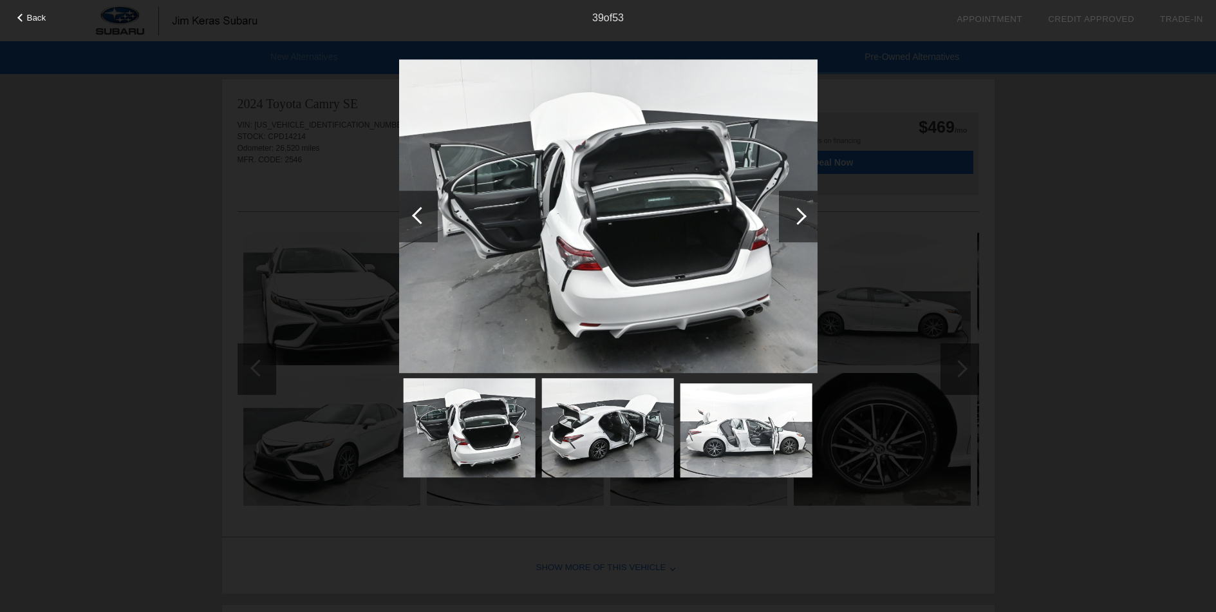
click at [799, 217] on div at bounding box center [797, 215] width 17 height 17
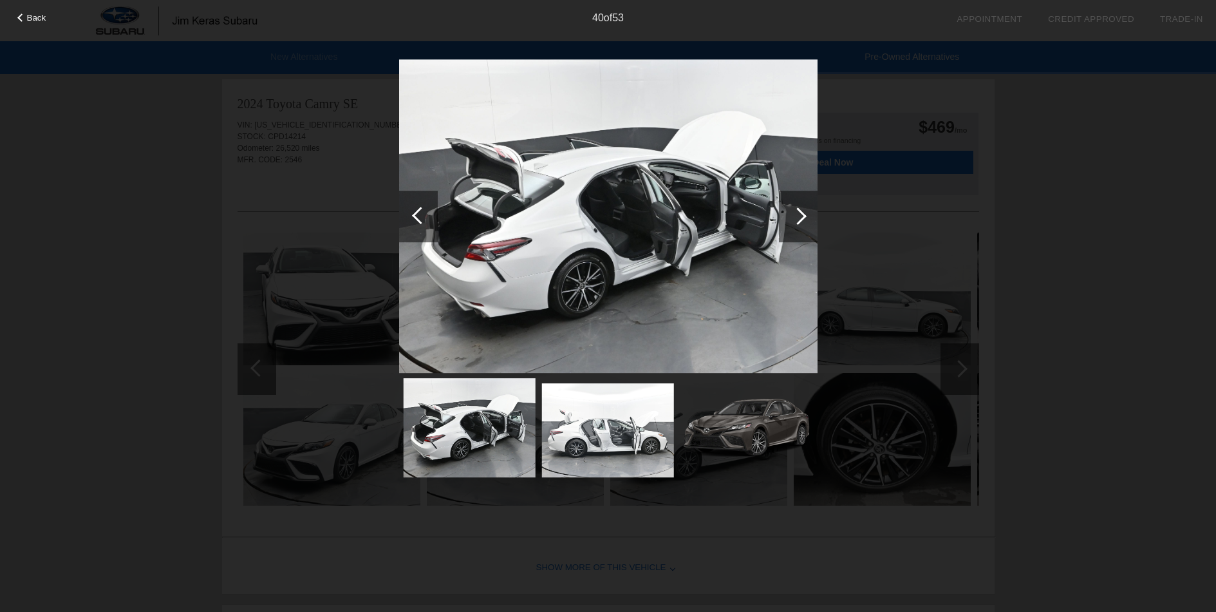
click at [799, 217] on div at bounding box center [797, 215] width 17 height 17
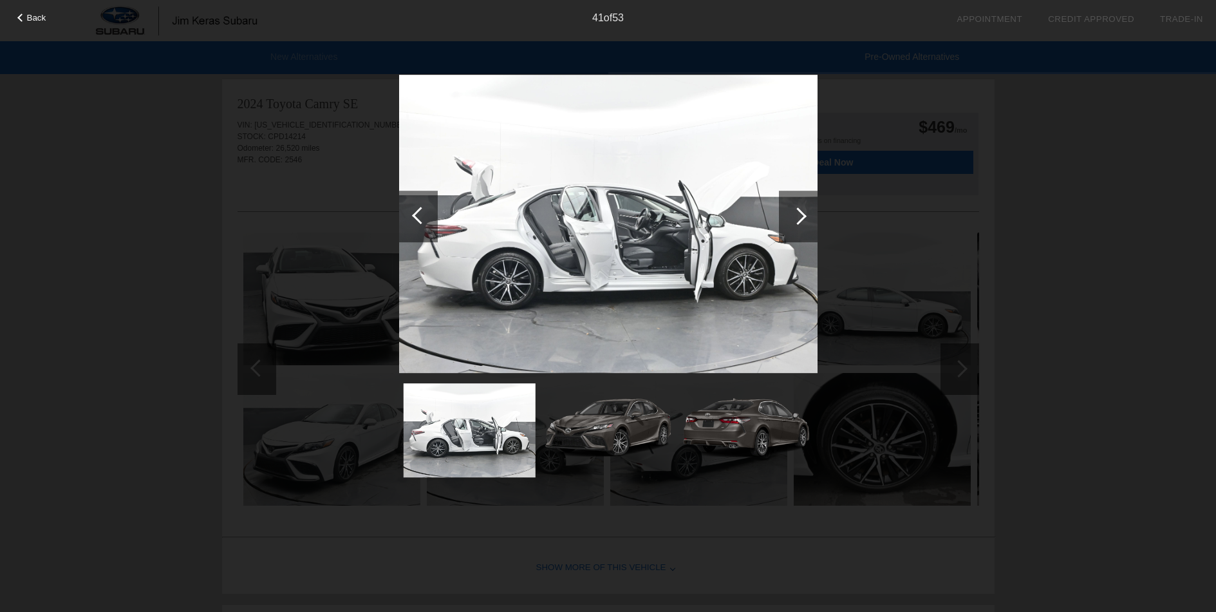
click at [799, 217] on div at bounding box center [797, 215] width 17 height 17
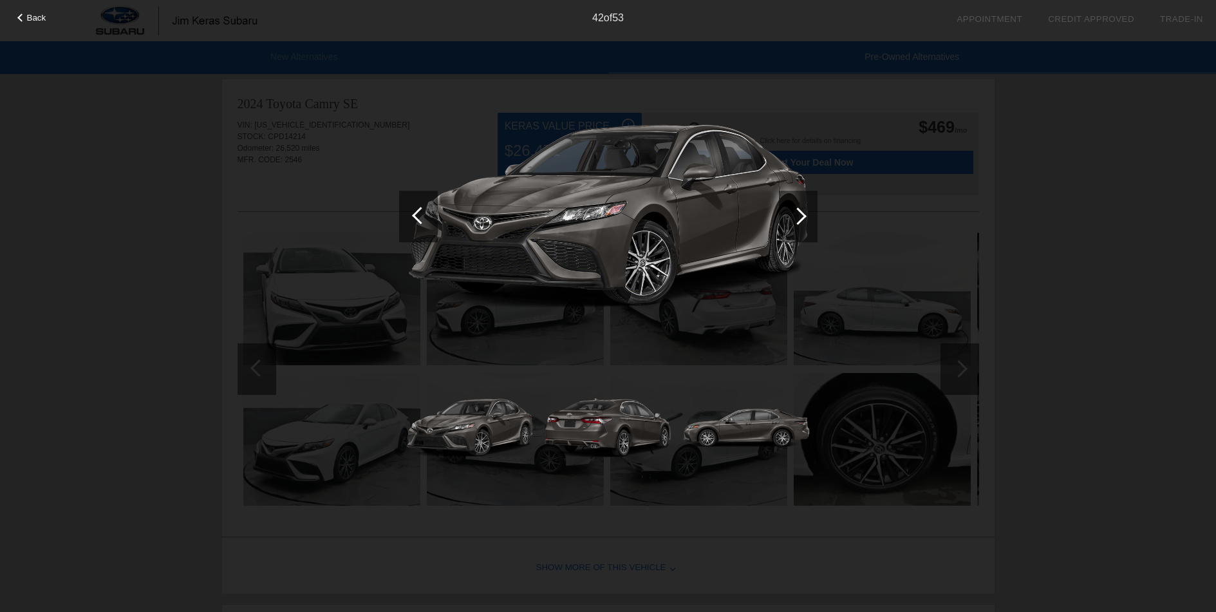
click at [801, 216] on div at bounding box center [797, 215] width 17 height 17
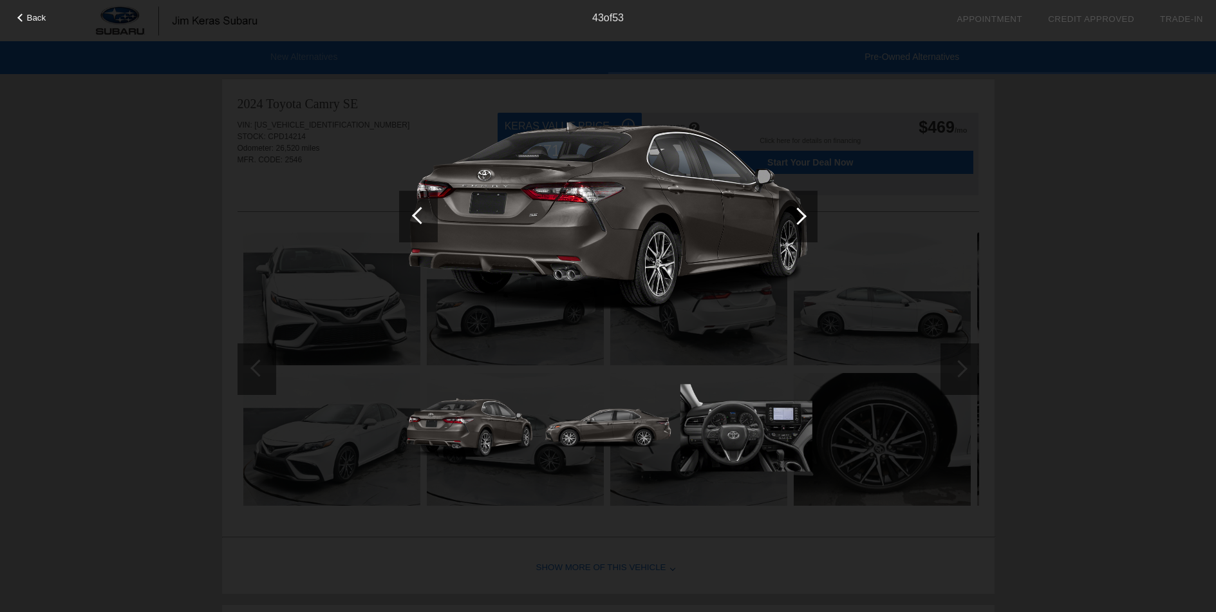
click at [801, 216] on div at bounding box center [797, 215] width 17 height 17
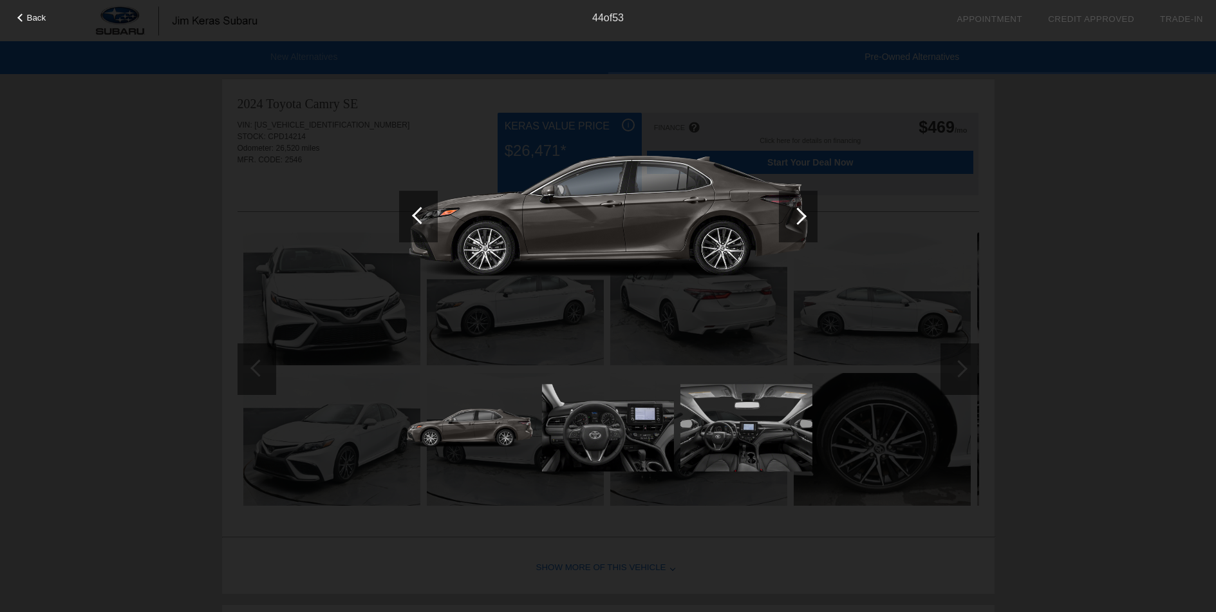
click at [801, 216] on div at bounding box center [797, 215] width 17 height 17
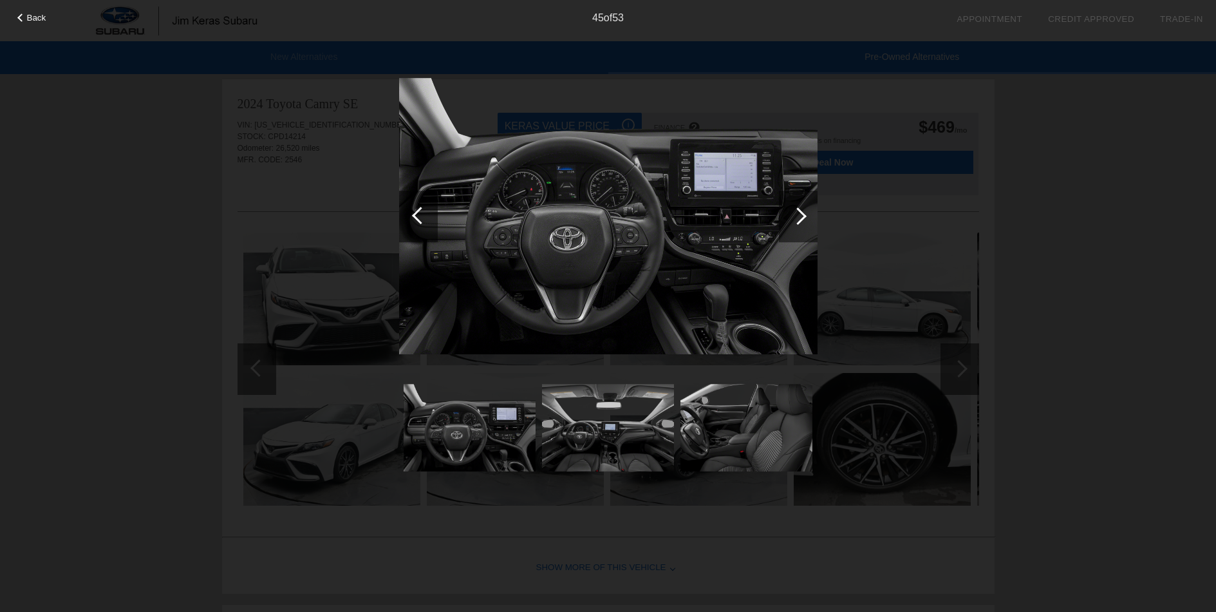
click at [801, 216] on div at bounding box center [797, 215] width 17 height 17
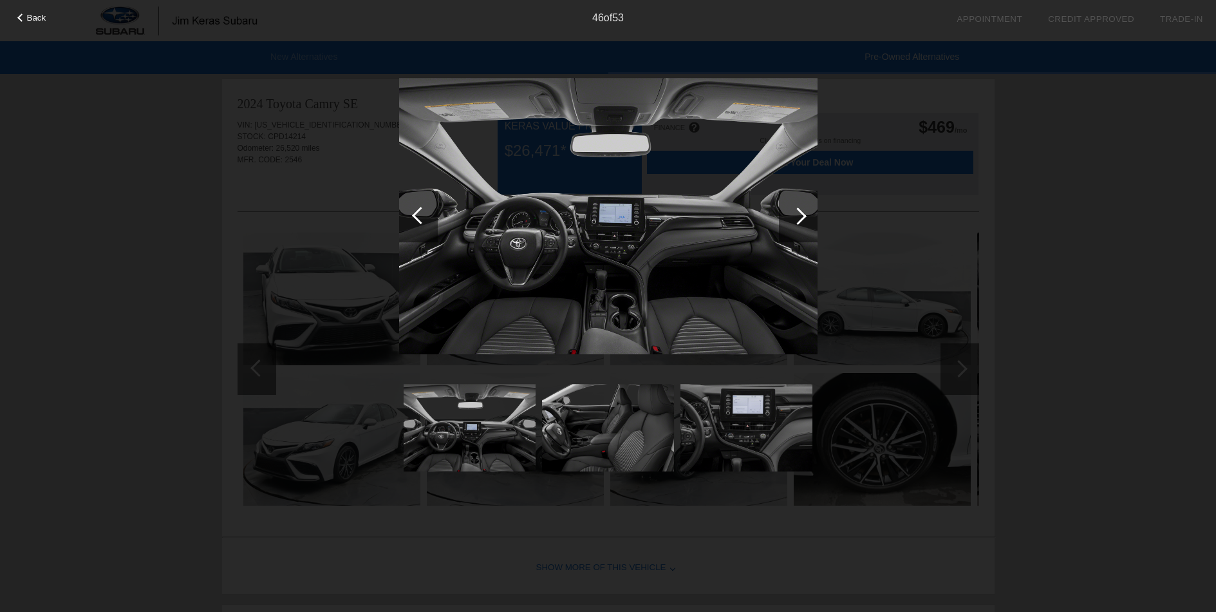
click at [801, 214] on div at bounding box center [797, 215] width 17 height 17
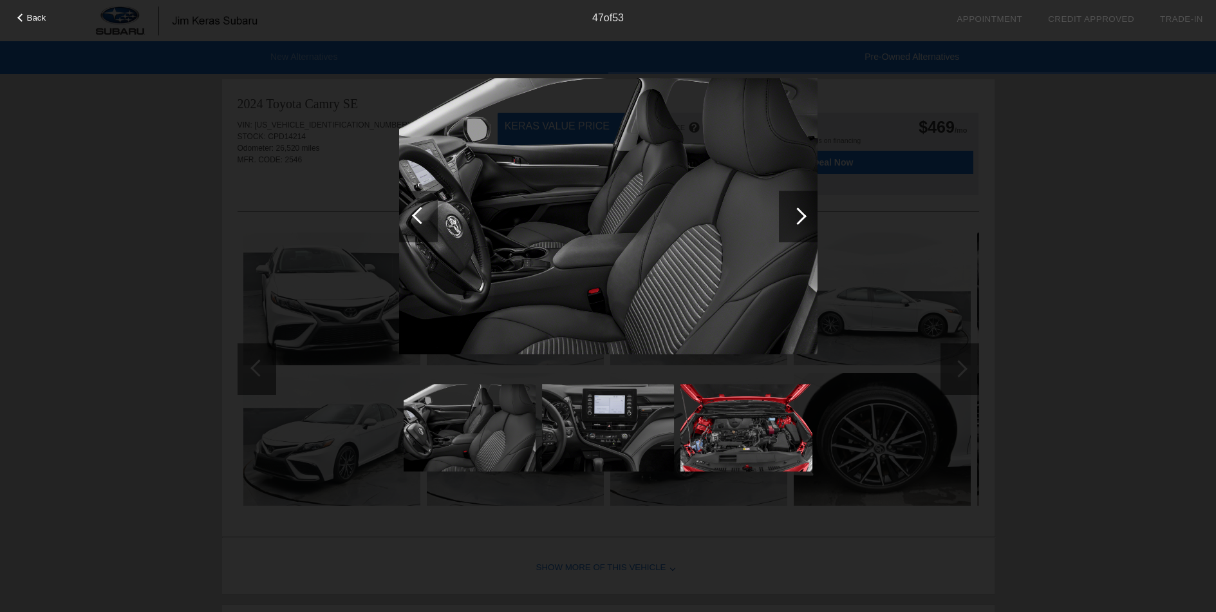
click at [801, 214] on div at bounding box center [797, 215] width 17 height 17
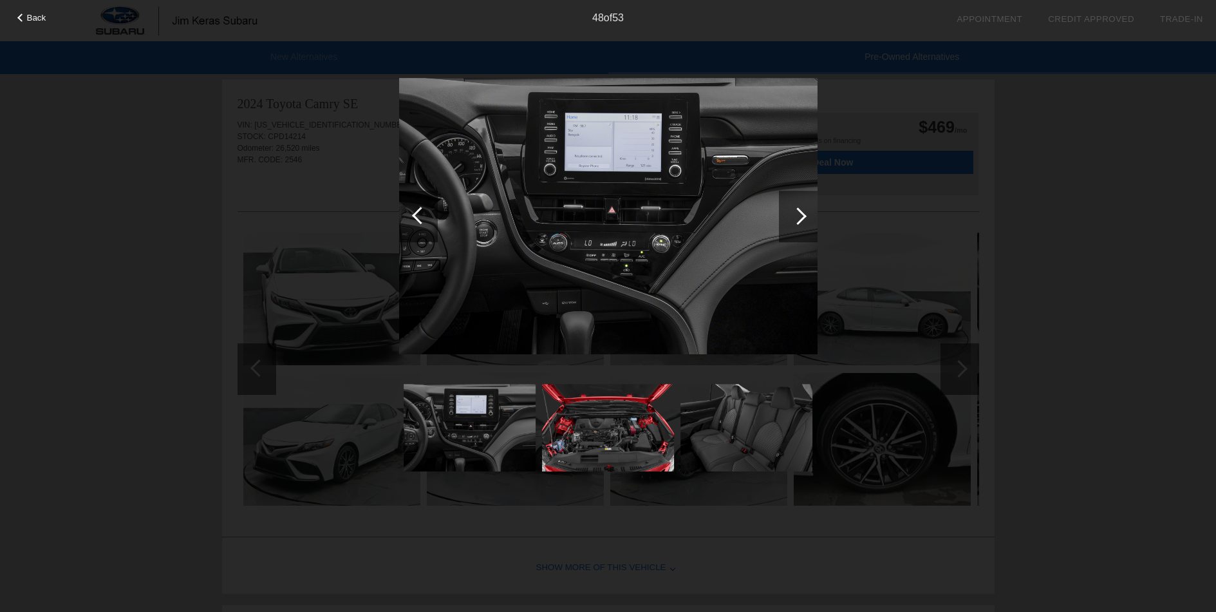
click at [801, 214] on div at bounding box center [797, 215] width 17 height 17
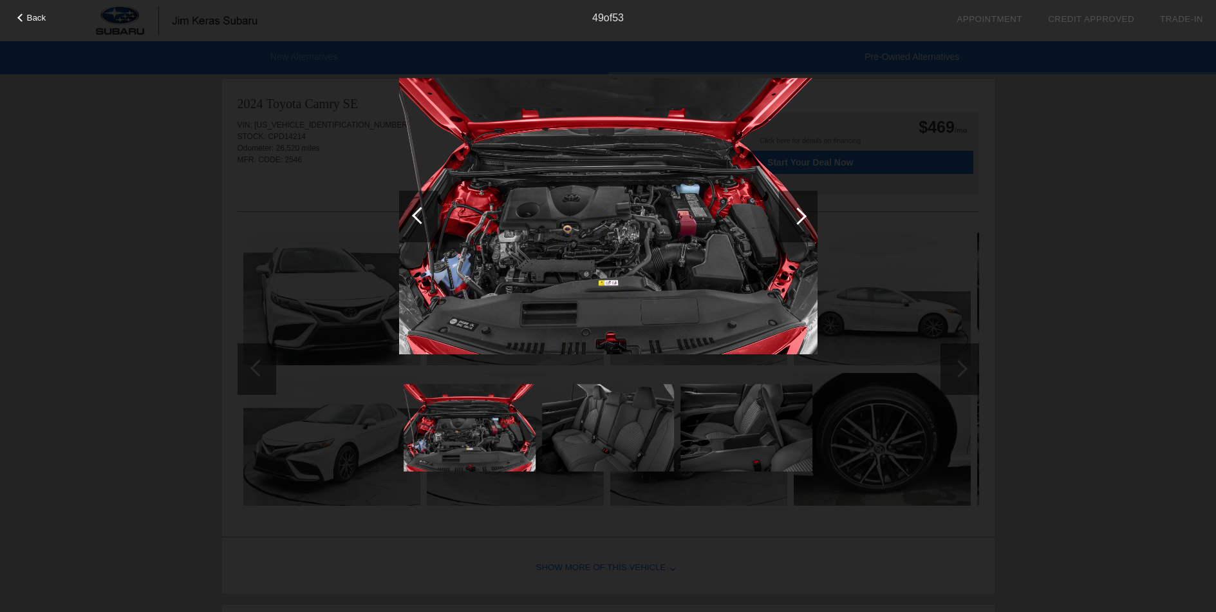
click at [801, 214] on div at bounding box center [797, 215] width 17 height 17
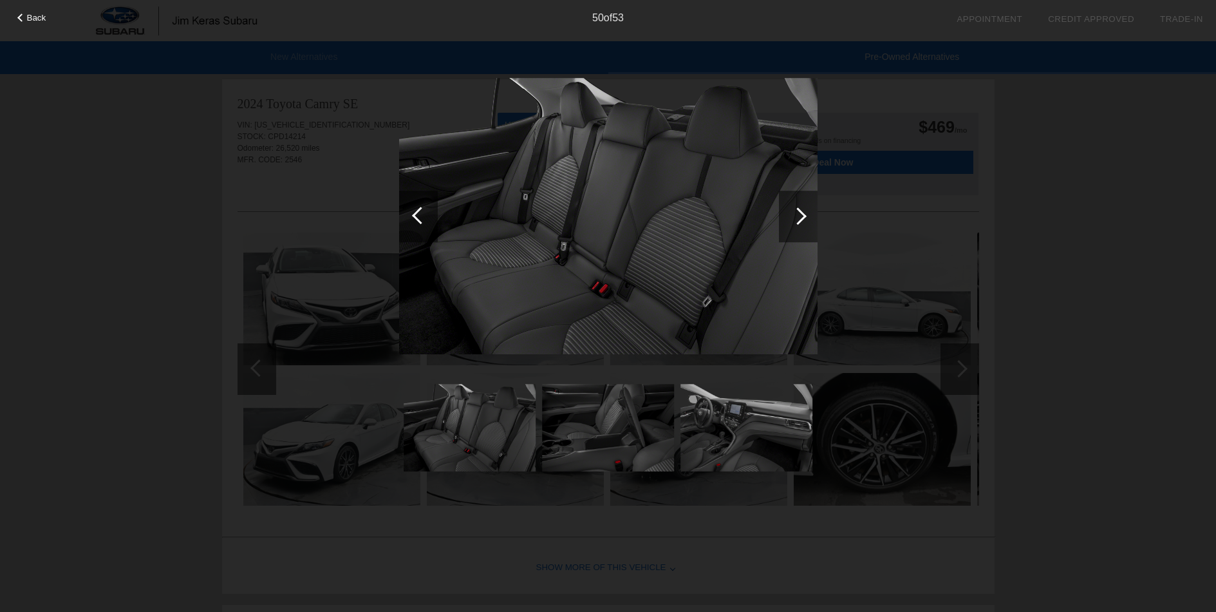
click at [801, 214] on div at bounding box center [797, 215] width 17 height 17
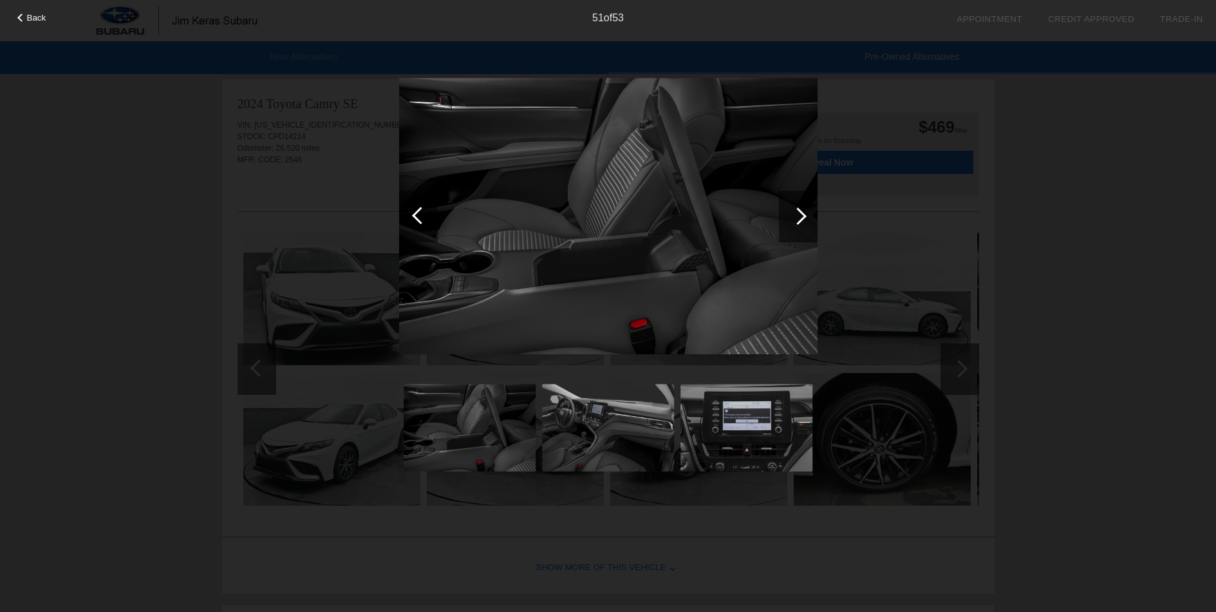
click at [801, 214] on div at bounding box center [797, 215] width 17 height 17
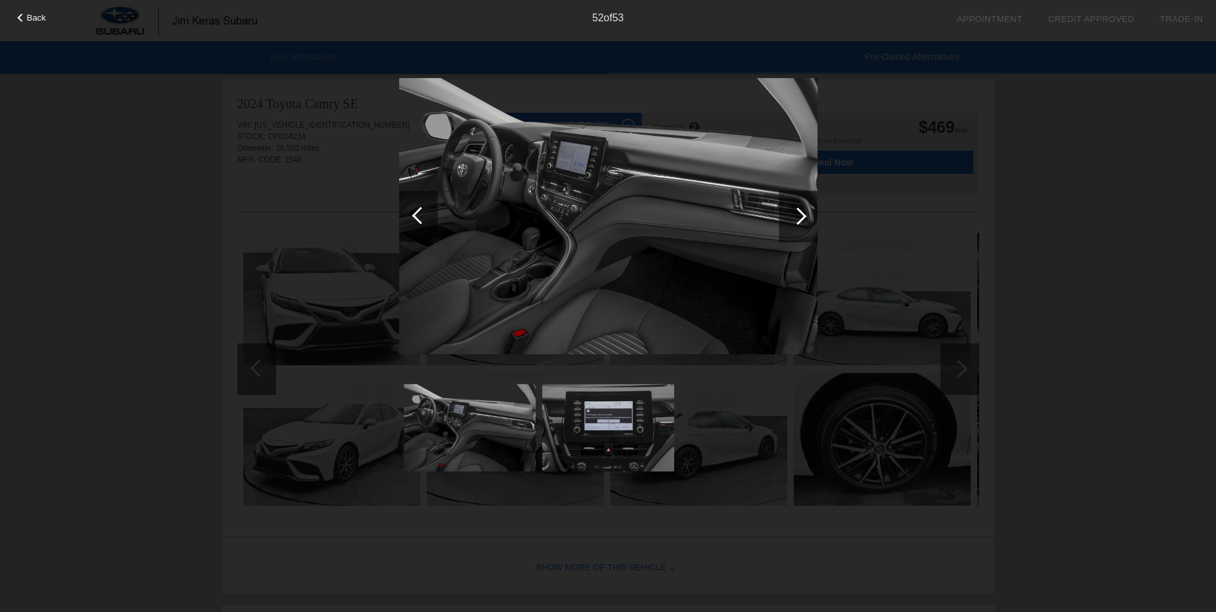
click at [801, 214] on div at bounding box center [797, 215] width 17 height 17
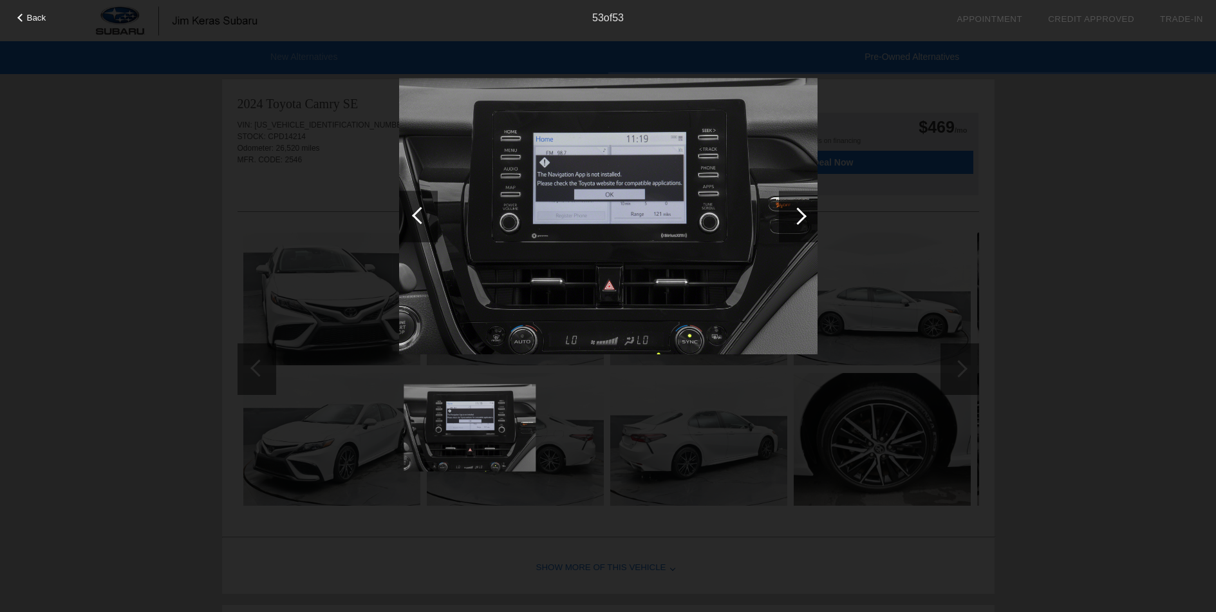
click at [801, 214] on div at bounding box center [797, 215] width 17 height 17
click at [803, 216] on div at bounding box center [797, 215] width 17 height 17
click at [800, 215] on div at bounding box center [797, 215] width 17 height 17
